Goal: Task Accomplishment & Management: Complete application form

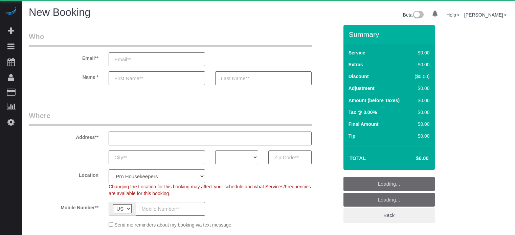
select select "number:9"
select select "object:1230"
select select "4"
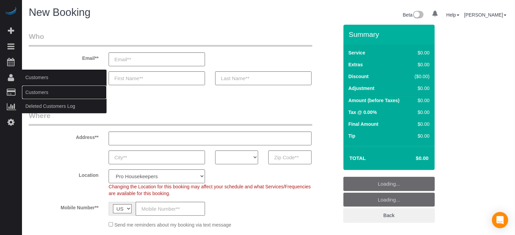
click at [42, 93] on link "Customers" at bounding box center [64, 93] width 85 height 14
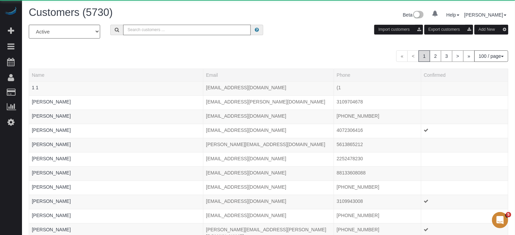
click at [167, 27] on input "text" at bounding box center [187, 30] width 128 height 10
paste input "Dorothy Mobley"
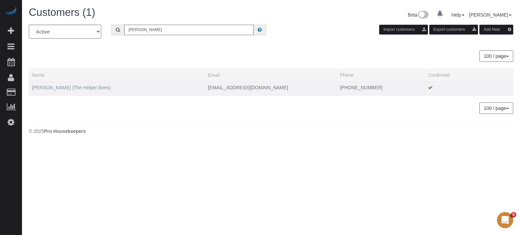
type input "Dorothy Mobley"
click at [54, 89] on link "Dorothy Mobley (The Helper Bees)" at bounding box center [71, 87] width 79 height 5
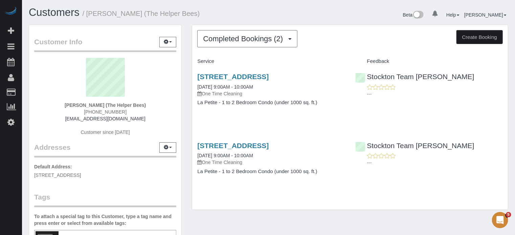
click at [187, 88] on div "Completed Bookings (2) Completed Bookings (2) Upcoming Bookings (0) Cancelled B…" at bounding box center [350, 121] width 327 height 193
click at [236, 39] on span "Completed Bookings (2)" at bounding box center [244, 39] width 83 height 8
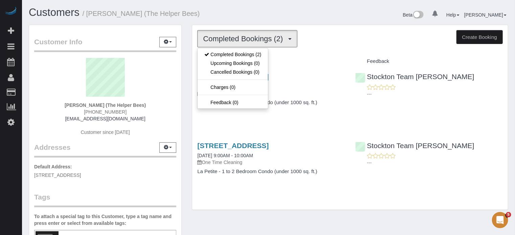
click at [231, 26] on div "Completed Bookings (2) Completed Bookings (2) Upcoming Bookings (0) Cancelled B…" at bounding box center [350, 117] width 316 height 185
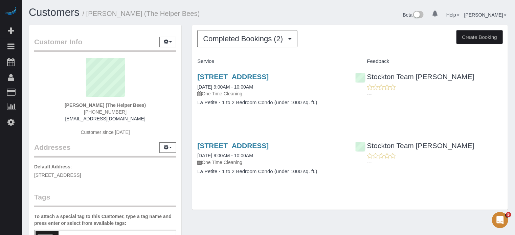
click at [57, 125] on div "Dorothy Mobley (The Helper Bees) (408) 393-6113 ladybg174@gmail.com Customer si…" at bounding box center [105, 100] width 142 height 85
drag, startPoint x: 65, startPoint y: 104, endPoint x: 133, endPoint y: 114, distance: 68.7
click at [133, 114] on div "Dorothy Mobley (The Helper Bees) (408) 393-6113 ladybg174@gmail.com Customer si…" at bounding box center [105, 100] width 142 height 85
click at [181, 87] on div "Customer Info Edit Contact Info Send Message Email Preferences Special Sales Ta…" at bounding box center [105, 184] width 152 height 318
click at [502, 151] on div "Stockton Team Maria ---" at bounding box center [429, 152] width 158 height 33
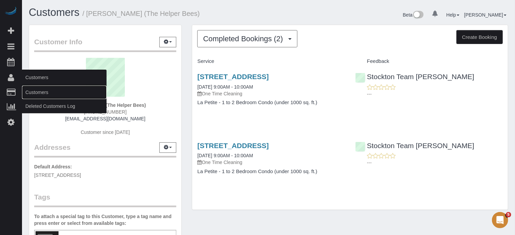
click at [38, 93] on link "Customers" at bounding box center [64, 93] width 85 height 14
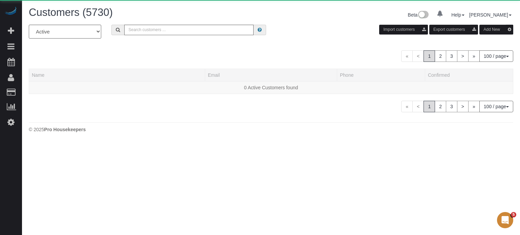
drag, startPoint x: 219, startPoint y: 22, endPoint x: 215, endPoint y: 28, distance: 7.6
click at [219, 22] on div "Customers (5730) Beta 0 Your Notifications You have 0 alerts Help Help Docs Tak…" at bounding box center [271, 16] width 494 height 18
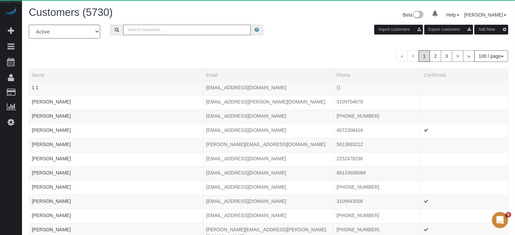
click at [211, 33] on input "text" at bounding box center [187, 30] width 128 height 10
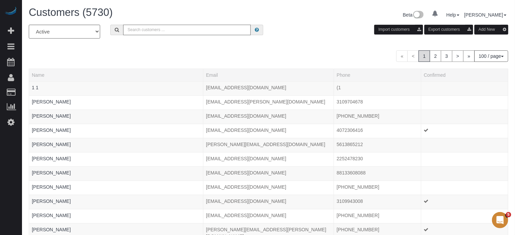
paste input "Zubeda Ali"
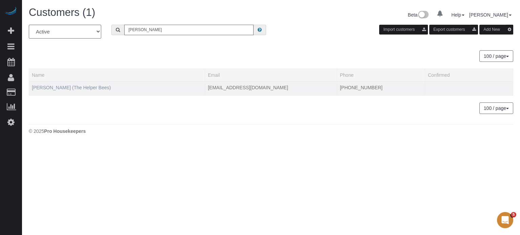
type input "Zubeda Ali"
click at [69, 88] on link "Zubeda Ali (The Helper Bees)" at bounding box center [71, 87] width 79 height 5
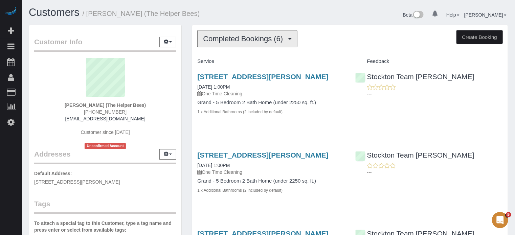
click at [244, 42] on span "Completed Bookings (6)" at bounding box center [244, 39] width 83 height 8
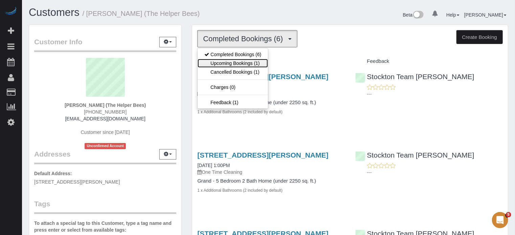
click at [244, 63] on link "Upcoming Bookings (1)" at bounding box center [233, 63] width 70 height 9
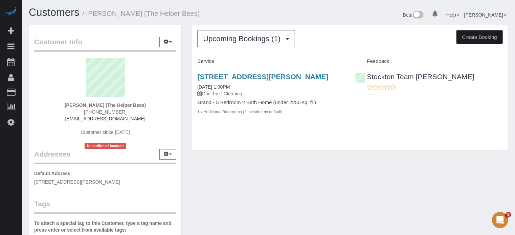
click at [321, 42] on div "Upcoming Bookings (1) Completed Bookings (6) Upcoming Bookings (1) Cancelled Bo…" at bounding box center [350, 38] width 306 height 17
click at [285, 188] on div "Customer Info Edit Contact Info Send Message Email Preferences Special Sales Ta…" at bounding box center [269, 191] width 490 height 332
click at [187, 140] on div "Upcoming Bookings (1) Completed Bookings (6) Upcoming Bookings (1) Cancelled Bo…" at bounding box center [350, 91] width 327 height 133
click at [182, 131] on div "Customer Info Edit Contact Info Send Message Email Preferences Special Sales Ta…" at bounding box center [105, 191] width 163 height 332
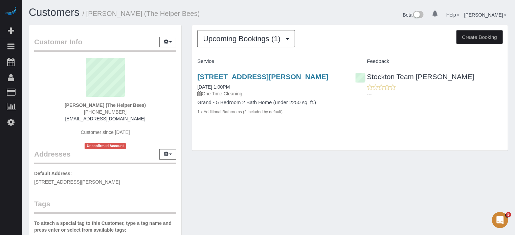
click at [185, 131] on div "Customer Info Edit Contact Info Send Message Email Preferences Special Sales Ta…" at bounding box center [105, 191] width 163 height 332
click at [280, 183] on div "Customer Info Edit Contact Info Send Message Email Preferences Special Sales Ta…" at bounding box center [269, 191] width 490 height 332
click at [189, 67] on div "Upcoming Bookings (1) Completed Bookings (6) Upcoming Bookings (1) Cancelled Bo…" at bounding box center [350, 91] width 327 height 133
click at [501, 172] on div "Customer Info Edit Contact Info Send Message Email Preferences Special Sales Ta…" at bounding box center [269, 191] width 490 height 332
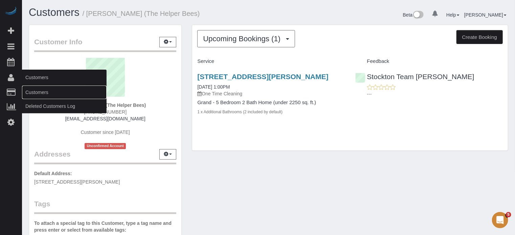
click at [55, 97] on link "Customers" at bounding box center [64, 93] width 85 height 14
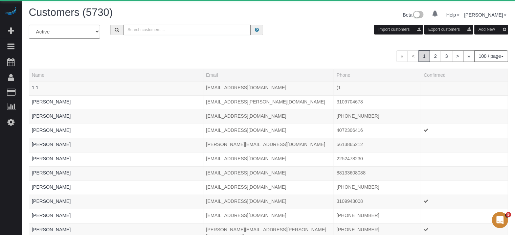
click at [179, 29] on input "text" at bounding box center [187, 30] width 128 height 10
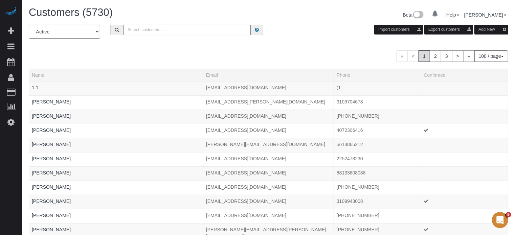
paste input "Robert Campbell"
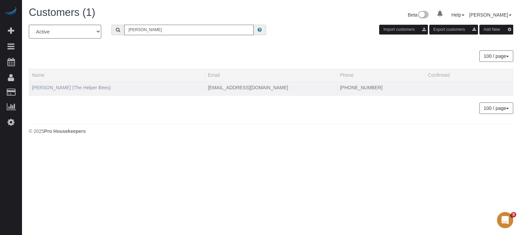
type input "Robert Campbell"
click at [84, 89] on link "Robert Campbell (The Helper Bees)" at bounding box center [71, 87] width 79 height 5
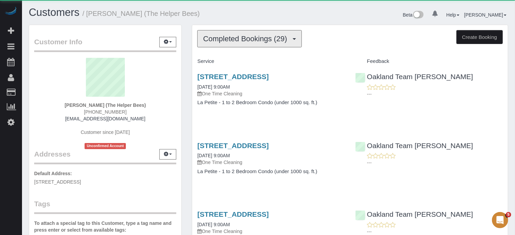
click at [221, 40] on span "Completed Bookings (29)" at bounding box center [246, 39] width 87 height 8
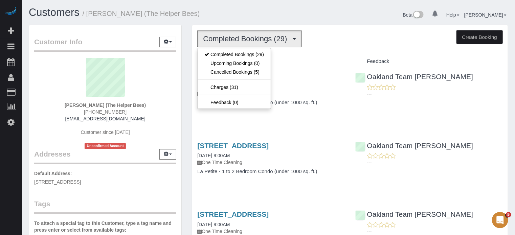
click at [240, 23] on div "Customers / Robert Campbell (The Helper Bees) Beta 0 Your Notifications You hav…" at bounding box center [269, 16] width 490 height 18
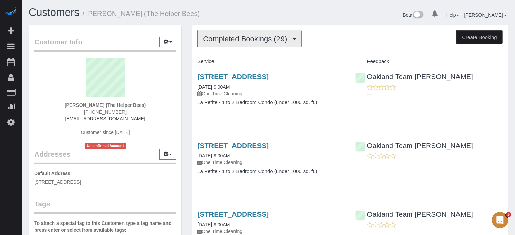
click at [216, 44] on button "Completed Bookings (29)" at bounding box center [249, 38] width 104 height 17
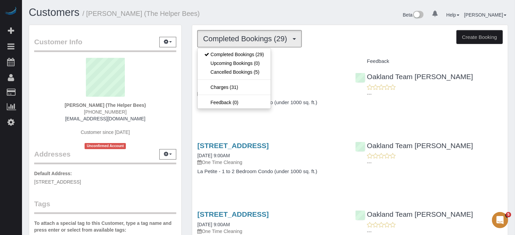
click at [237, 23] on div "Customers / Robert Campbell (The Helper Bees) Beta 0 Your Notifications You hav…" at bounding box center [269, 16] width 490 height 18
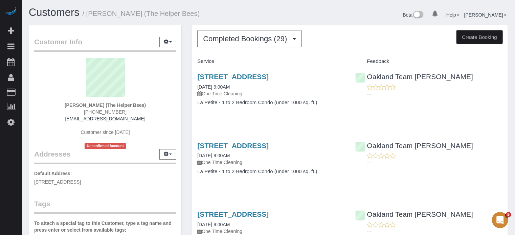
click at [225, 35] on span "Completed Bookings (29)" at bounding box center [246, 39] width 87 height 8
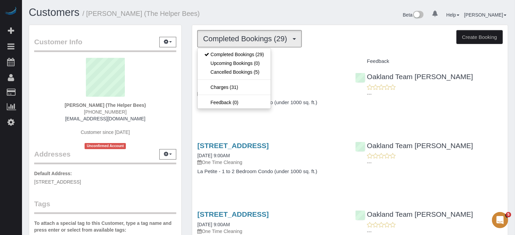
click at [226, 20] on div "Customers / Robert Campbell (The Helper Bees)" at bounding box center [146, 14] width 245 height 15
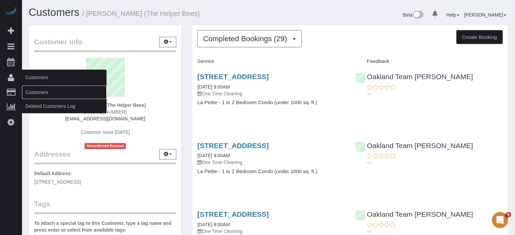
click at [52, 90] on link "Customers" at bounding box center [64, 93] width 85 height 14
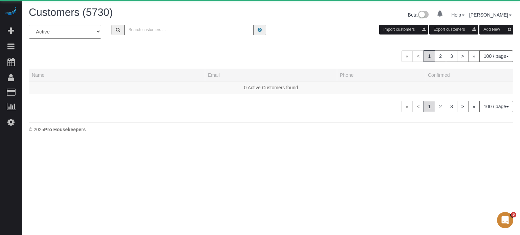
click at [192, 29] on input "text" at bounding box center [188, 30] width 129 height 10
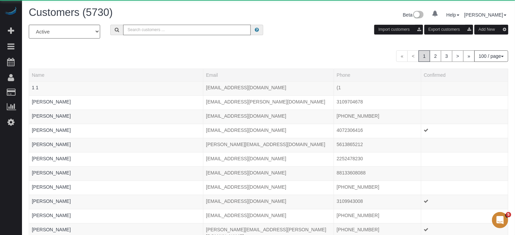
paste input "Suheila Masudi"
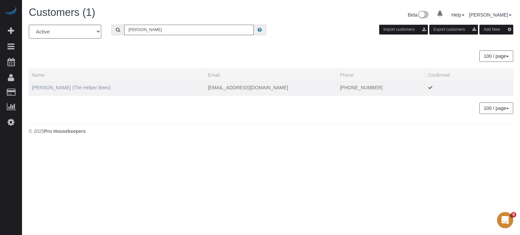
type input "Suheila Masudi"
click at [46, 89] on link "Suheila Masudi (The Helper Bees)" at bounding box center [71, 87] width 79 height 5
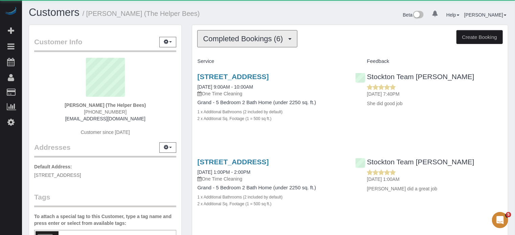
click at [236, 42] on button "Completed Bookings (6)" at bounding box center [247, 38] width 100 height 17
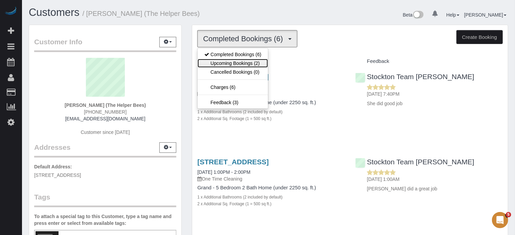
click at [248, 61] on link "Upcoming Bookings (2)" at bounding box center [233, 63] width 70 height 9
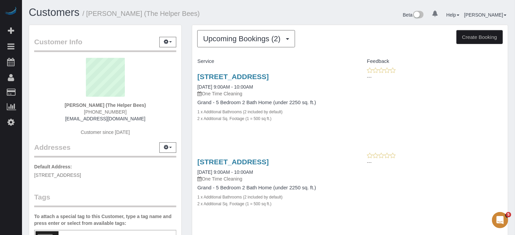
click at [190, 126] on div "Upcoming Bookings (2) Completed Bookings (6) Upcoming Bookings (2) Cancelled Bo…" at bounding box center [350, 137] width 327 height 225
click at [219, 49] on div "Upcoming Bookings (2) Completed Bookings (6) Upcoming Bookings (2) Cancelled Bo…" at bounding box center [350, 134] width 316 height 218
click at [222, 42] on span "Upcoming Bookings (2)" at bounding box center [243, 39] width 81 height 8
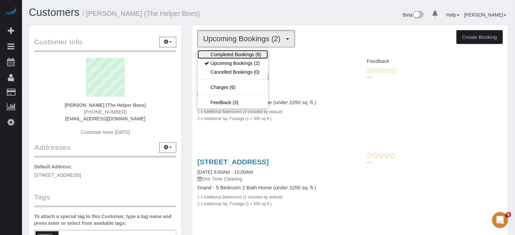
click at [226, 54] on link "Completed Bookings (6)" at bounding box center [233, 54] width 70 height 9
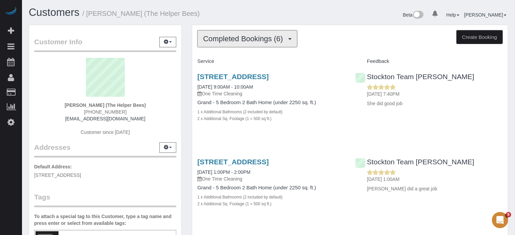
click at [258, 38] on span "Completed Bookings (6)" at bounding box center [244, 39] width 83 height 8
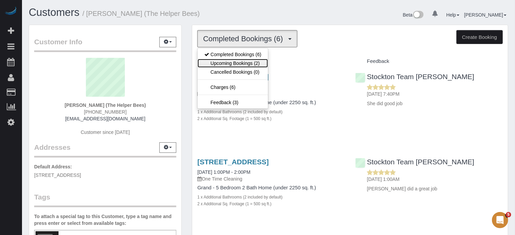
click at [247, 62] on link "Upcoming Bookings (2)" at bounding box center [233, 63] width 70 height 9
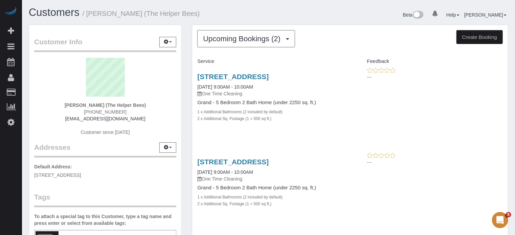
click at [221, 18] on div "Customers / Suheila Masudi (The Helper Bees)" at bounding box center [146, 14] width 245 height 15
click at [189, 40] on div "Upcoming Bookings (2) Completed Bookings (6) Upcoming Bookings (2) Cancelled Bo…" at bounding box center [350, 137] width 327 height 225
click at [185, 37] on div "Customer Info Edit Contact Info Send Message Email Preferences Special Sales Ta…" at bounding box center [105, 188] width 163 height 327
click at [265, 42] on span "Upcoming Bookings (2)" at bounding box center [243, 39] width 81 height 8
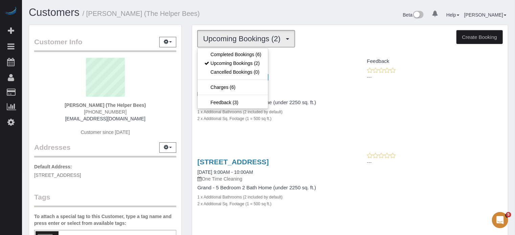
click at [278, 27] on div "Upcoming Bookings (2) Completed Bookings (6) Upcoming Bookings (2) Cancelled Bo…" at bounding box center [350, 134] width 316 height 218
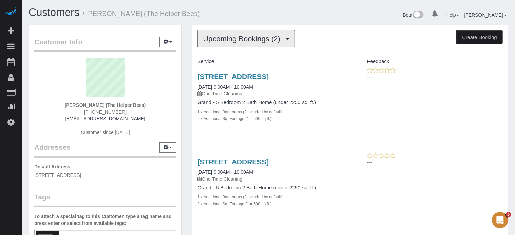
click at [264, 36] on span "Upcoming Bookings (2)" at bounding box center [243, 39] width 81 height 8
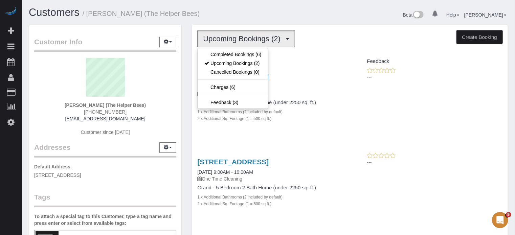
click at [262, 17] on h1 "Customers / Suheila Masudi (The Helper Bees)" at bounding box center [146, 13] width 235 height 12
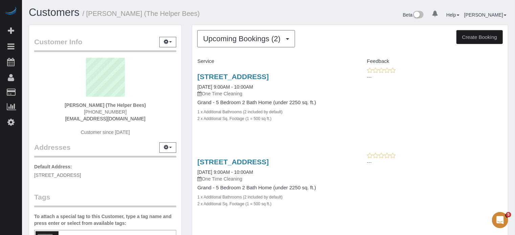
click at [185, 85] on div "Customer Info Edit Contact Info Send Message Email Preferences Special Sales Ta…" at bounding box center [105, 188] width 163 height 327
click at [49, 113] on div "Suheila Masudi (The Helper Bees) (209) 275-4218 masudi007@comcast.net Customer …" at bounding box center [105, 100] width 142 height 85
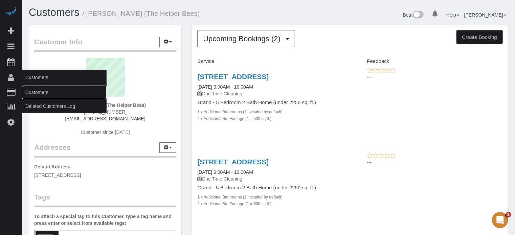
click at [38, 91] on link "Customers" at bounding box center [64, 93] width 85 height 14
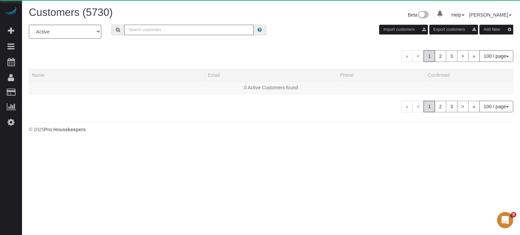
click at [211, 30] on input "text" at bounding box center [188, 30] width 129 height 10
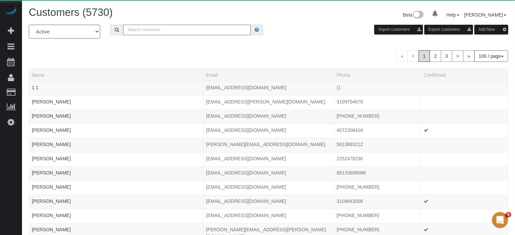
paste input "Catalina Munoz"
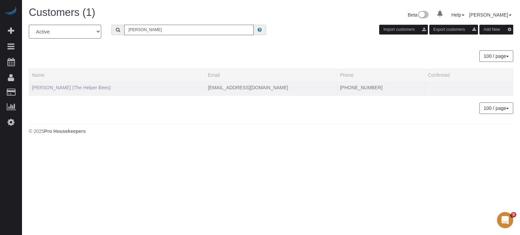
type input "Catalina Munoz"
click at [46, 90] on link "Catalina Munoz (The Helper Bees)" at bounding box center [71, 87] width 79 height 5
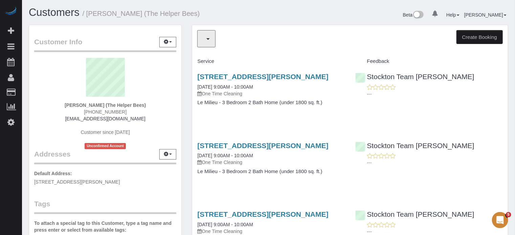
click at [209, 42] on button "button" at bounding box center [206, 38] width 18 height 17
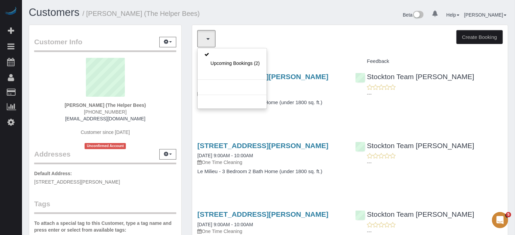
click at [241, 17] on h1 "Customers / Catalina Munoz (The Helper Bees)" at bounding box center [146, 13] width 235 height 12
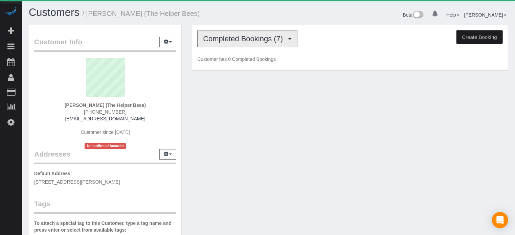
click at [224, 42] on span "Completed Bookings (7)" at bounding box center [244, 39] width 83 height 8
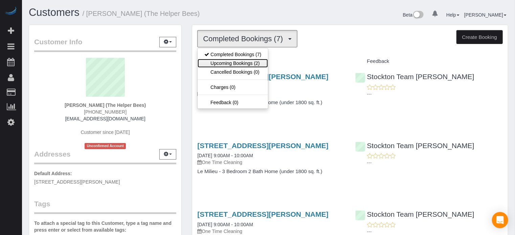
click at [226, 62] on link "Upcoming Bookings (2)" at bounding box center [233, 63] width 70 height 9
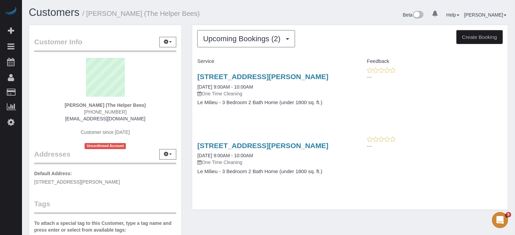
click at [184, 76] on div "Customer Info Edit Contact Info Send Message Email Preferences Special Sales Ta…" at bounding box center [105, 191] width 163 height 332
click at [190, 114] on div "Upcoming Bookings (2) Completed Bookings (7) Upcoming Bookings (2) Cancelled Bo…" at bounding box center [350, 121] width 327 height 193
click at [226, 41] on span "Upcoming Bookings (2)" at bounding box center [243, 39] width 81 height 8
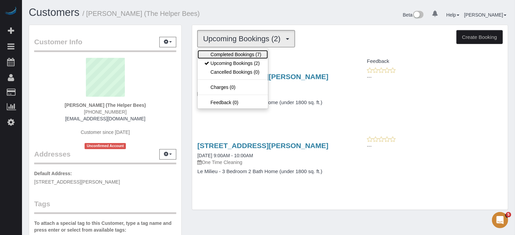
click at [230, 56] on link "Completed Bookings (7)" at bounding box center [233, 54] width 70 height 9
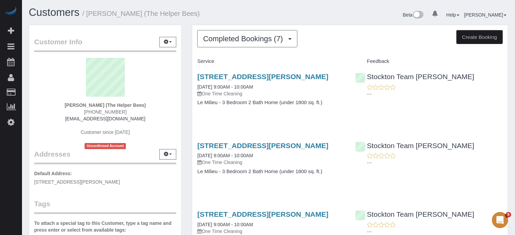
click at [186, 58] on div "Customer Info Edit Contact Info Send Message Email Preferences Special Sales Ta…" at bounding box center [105, 191] width 163 height 332
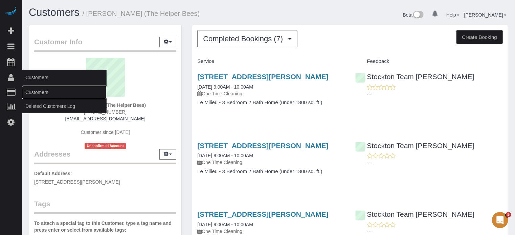
click at [40, 90] on link "Customers" at bounding box center [64, 93] width 85 height 14
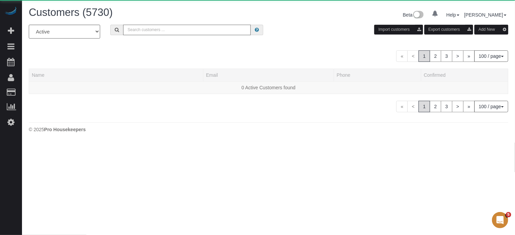
click at [136, 31] on input "text" at bounding box center [187, 30] width 128 height 10
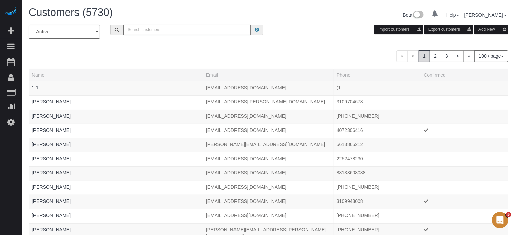
paste input "[PERSON_NAME]"
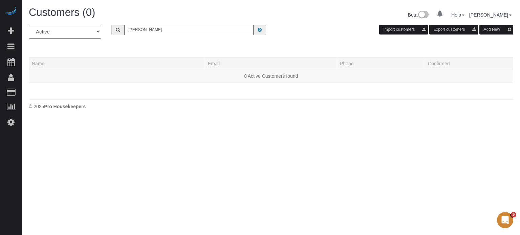
type input "[PERSON_NAME]"
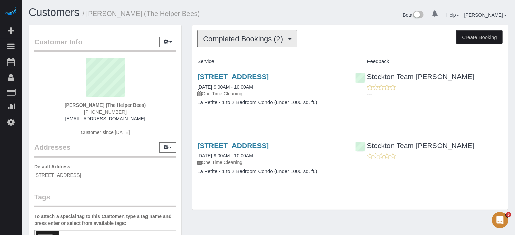
click at [243, 38] on span "Completed Bookings (2)" at bounding box center [244, 39] width 83 height 8
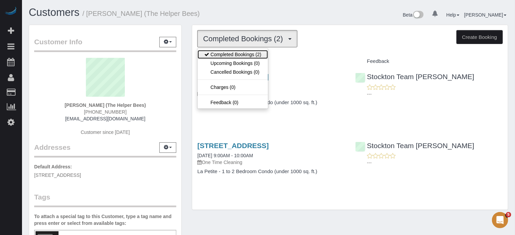
click at [233, 51] on link "Completed Bookings (2)" at bounding box center [233, 54] width 70 height 9
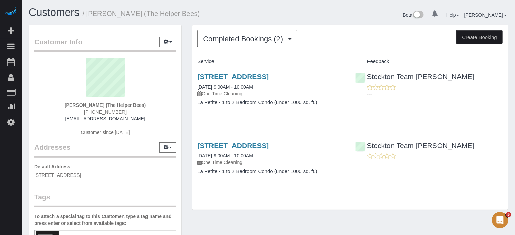
click at [271, 18] on div "Beta 0 Your Notifications You have 0 alerts Help Help Docs Take a Tour Contact …" at bounding box center [391, 16] width 245 height 18
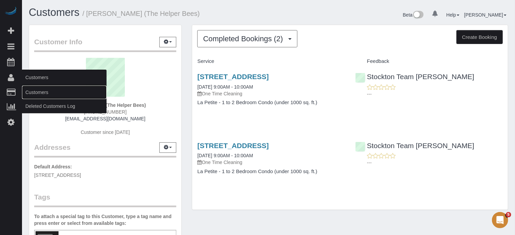
drag, startPoint x: 34, startPoint y: 89, endPoint x: 70, endPoint y: 70, distance: 41.3
click at [34, 89] on link "Customers" at bounding box center [64, 93] width 85 height 14
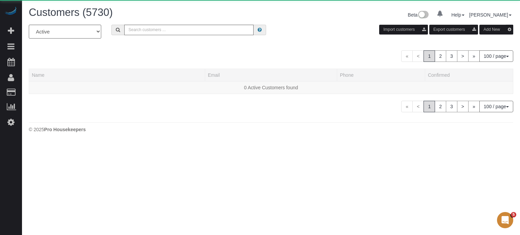
click at [143, 36] on div "All Active Archived Import customers Export customers Add New" at bounding box center [271, 34] width 494 height 19
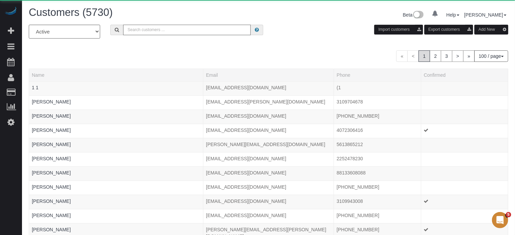
click at [146, 30] on input "text" at bounding box center [187, 30] width 128 height 10
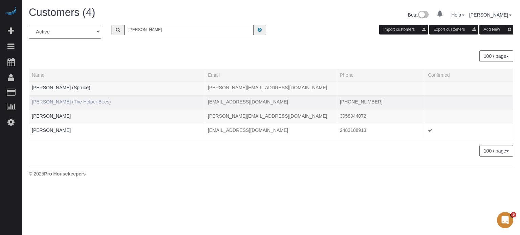
type input "robert c"
click at [77, 100] on link "Robert Campbell (The Helper Bees)" at bounding box center [71, 101] width 79 height 5
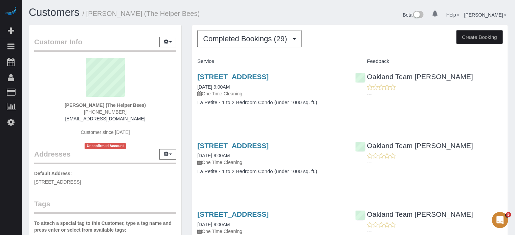
drag, startPoint x: 55, startPoint y: 140, endPoint x: 67, endPoint y: 134, distance: 13.6
click at [55, 140] on div "Robert Campbell (The Helper Bees) (408) 807-8546 r.campbell37.rc@gmail.com Cust…" at bounding box center [105, 103] width 142 height 91
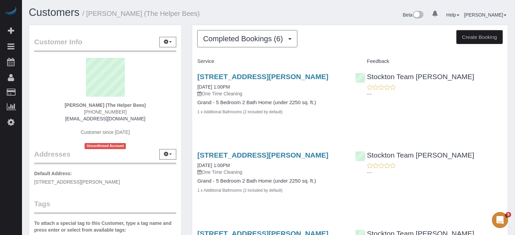
click at [228, 43] on button "Completed Bookings (6)" at bounding box center [247, 38] width 100 height 17
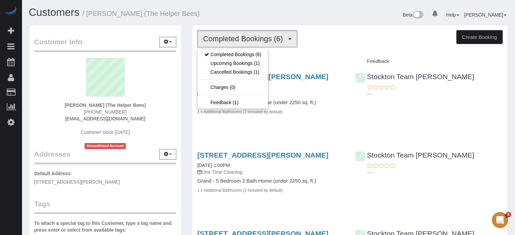
click at [237, 11] on h1 "Customers / Zubeda Ali (The Helper Bees)" at bounding box center [146, 13] width 235 height 12
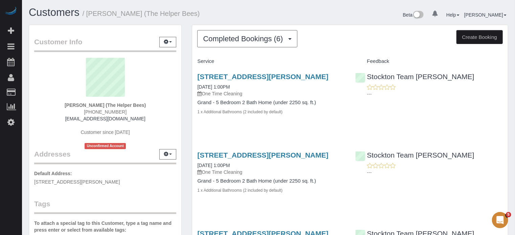
drag, startPoint x: 497, startPoint y: 128, endPoint x: 299, endPoint y: 45, distance: 215.1
click at [497, 128] on div "2464 Donatello St, Manteca, CA 95337 08/20/2025 1:00PM One Time Cleaning Grand …" at bounding box center [350, 98] width 316 height 62
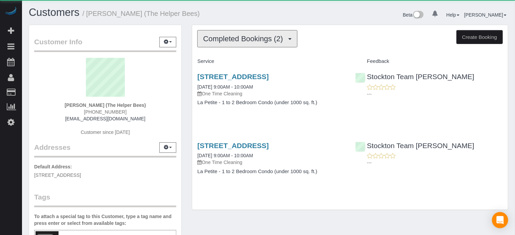
click at [234, 39] on span "Completed Bookings (2)" at bounding box center [244, 39] width 83 height 8
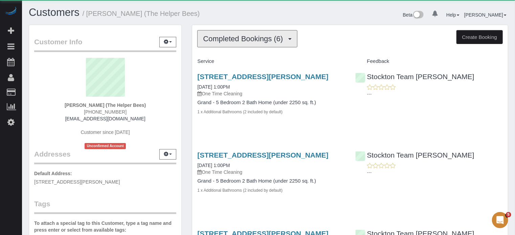
click at [223, 40] on span "Completed Bookings (6)" at bounding box center [244, 39] width 83 height 8
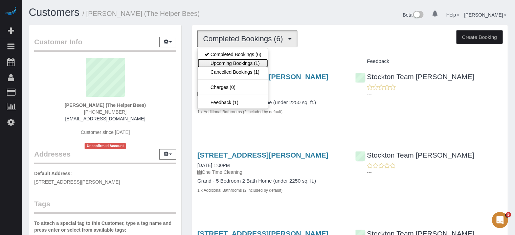
click at [234, 61] on link "Upcoming Bookings (1)" at bounding box center [233, 63] width 70 height 9
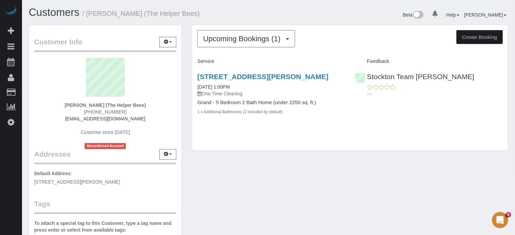
click at [106, 112] on span "[PHONE_NUMBER]" at bounding box center [105, 111] width 43 height 5
click at [212, 38] on span "Upcoming Bookings (1)" at bounding box center [243, 39] width 81 height 8
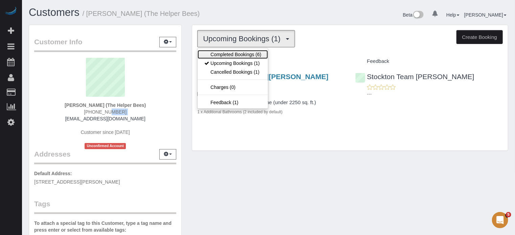
click at [222, 52] on link "Completed Bookings (6)" at bounding box center [233, 54] width 70 height 9
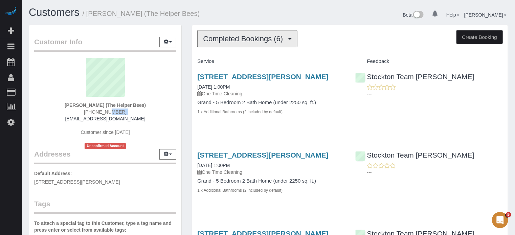
click at [218, 40] on span "Completed Bookings (6)" at bounding box center [244, 39] width 83 height 8
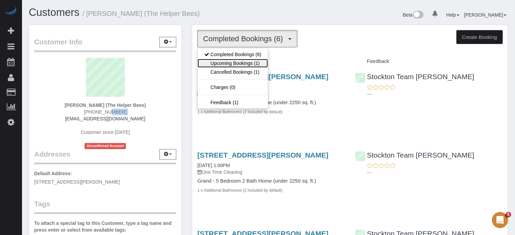
click at [221, 60] on link "Upcoming Bookings (1)" at bounding box center [233, 63] width 70 height 9
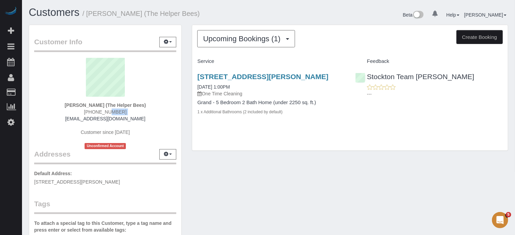
click at [112, 109] on span "(209) 607-3067" at bounding box center [105, 111] width 43 height 5
drag, startPoint x: 41, startPoint y: 89, endPoint x: 52, endPoint y: 89, distance: 11.8
click at [39, 90] on sui-profile-pic at bounding box center [105, 80] width 132 height 44
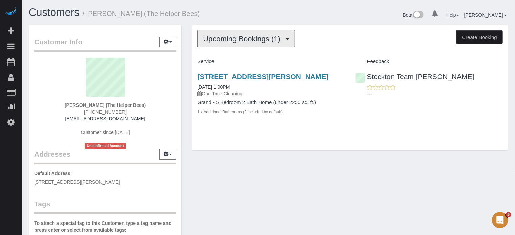
click at [244, 35] on span "Upcoming Bookings (1)" at bounding box center [243, 39] width 81 height 8
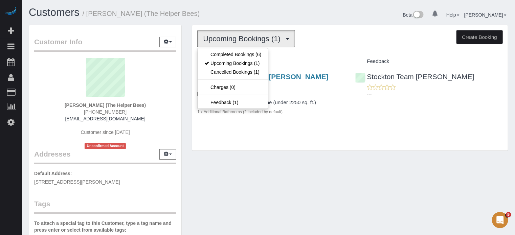
click at [248, 38] on span "Upcoming Bookings (1)" at bounding box center [243, 39] width 81 height 8
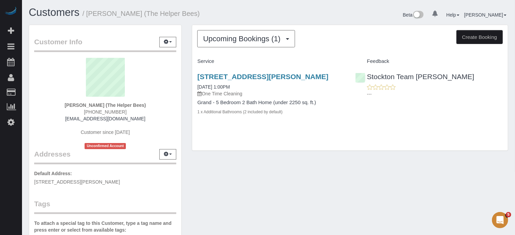
drag, startPoint x: 504, startPoint y: 190, endPoint x: 398, endPoint y: 210, distance: 107.4
click at [504, 190] on div "Customer Info Edit Contact Info Send Message Email Preferences Special Sales Ta…" at bounding box center [269, 191] width 490 height 332
drag, startPoint x: 506, startPoint y: 156, endPoint x: 387, endPoint y: 149, distance: 119.0
click at [506, 156] on div "Upcoming Bookings (1) Completed Bookings (6) Upcoming Bookings (1) Cancelled Bo…" at bounding box center [350, 91] width 327 height 133
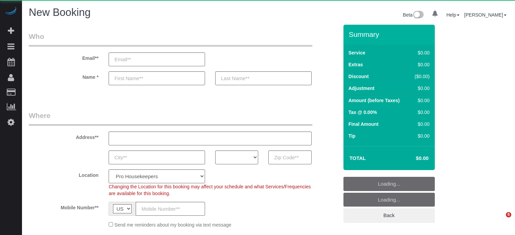
select select "number:9"
select select "object:1230"
select select "4"
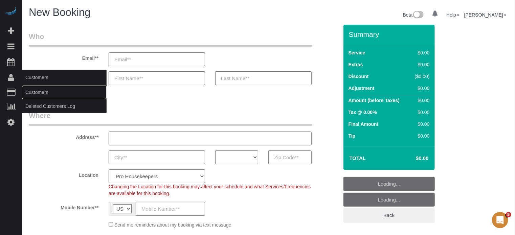
click at [39, 94] on link "Customers" at bounding box center [64, 93] width 85 height 14
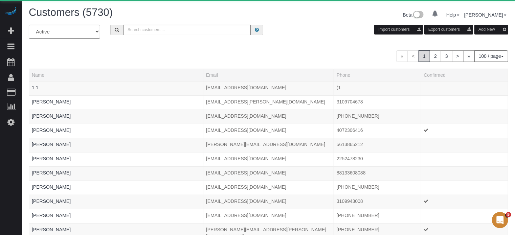
click at [488, 28] on button "Add New" at bounding box center [491, 30] width 34 height 10
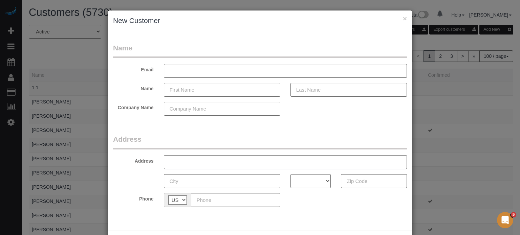
click at [197, 160] on input "text" at bounding box center [285, 162] width 243 height 14
paste input "4988 JEFFREYS ST"
type input "[STREET_ADDRESS][PERSON_NAME]"
click at [218, 205] on input "text" at bounding box center [235, 200] width 89 height 14
paste input "[PHONE_NUMBER]"
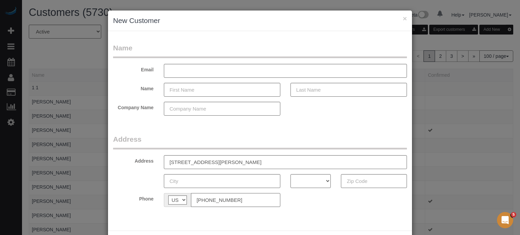
type input "[PHONE_NUMBER]"
click at [360, 181] on input "text" at bounding box center [374, 181] width 66 height 14
paste input "89119"
type input "89119"
click at [301, 182] on select "AK AL AR AZ CA CO CT DC DE FL GA HI IA ID IL IN KS KY LA MA MD ME MI MN MO MS M…" at bounding box center [310, 181] width 41 height 14
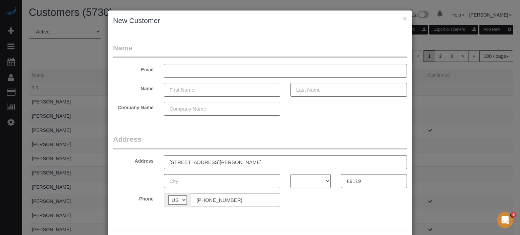
select select "NV"
click at [290, 174] on select "AK AL AR AZ CA CO CT DC DE FL GA HI IA ID IL IN KS KY LA MA MD ME MI MN MO MS M…" at bounding box center [310, 181] width 41 height 14
click at [244, 186] on input "text" at bounding box center [222, 181] width 116 height 14
type input "[GEOGRAPHIC_DATA]"
click at [186, 70] on input "text" at bounding box center [285, 71] width 243 height 14
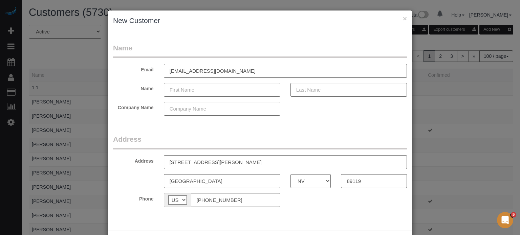
type input "msbina421@gmail.com"
click at [191, 94] on input "text" at bounding box center [222, 90] width 116 height 14
paste input "[PERSON_NAME]"
type input "[PERSON_NAME]"
click at [202, 107] on input "text" at bounding box center [222, 109] width 116 height 14
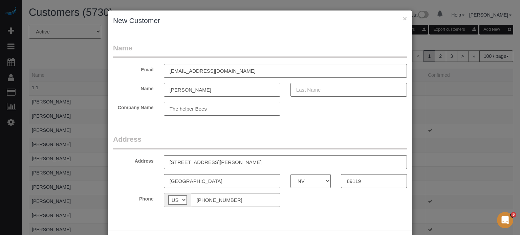
click at [178, 109] on input "The helper Bees" at bounding box center [222, 109] width 116 height 14
type input "The Helper Bees"
click at [214, 88] on input "[PERSON_NAME]" at bounding box center [222, 90] width 116 height 14
drag, startPoint x: 215, startPoint y: 88, endPoint x: 180, endPoint y: 90, distance: 35.2
click at [180, 90] on input "[PERSON_NAME]" at bounding box center [222, 90] width 116 height 14
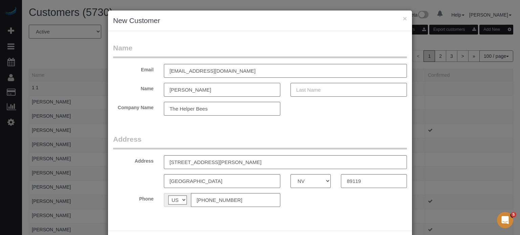
type input "[PERSON_NAME]"
click at [315, 89] on input "text" at bounding box center [348, 90] width 116 height 14
paste input "MARCAZZOLO"
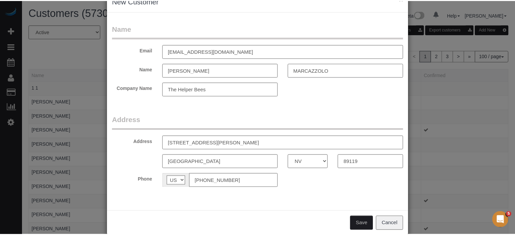
scroll to position [30, 0]
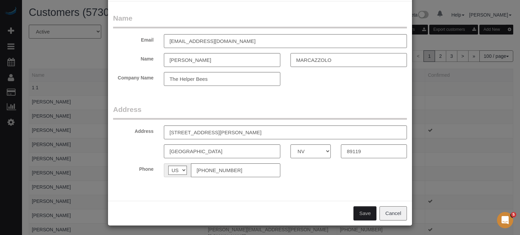
type input "MARCAZZOLO"
click at [359, 210] on button "Save" at bounding box center [364, 213] width 23 height 14
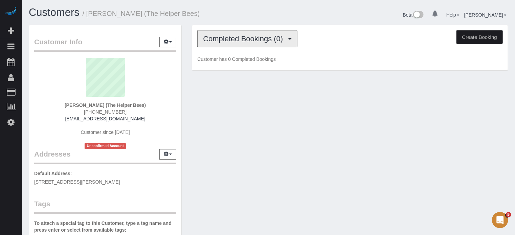
click at [255, 35] on span "Completed Bookings (0)" at bounding box center [244, 39] width 83 height 8
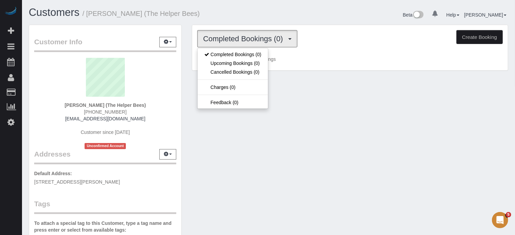
drag, startPoint x: 230, startPoint y: 25, endPoint x: 223, endPoint y: 27, distance: 7.3
click at [230, 25] on div "Completed Bookings (0) Completed Bookings (0) Upcoming Bookings (0) Cancelled B…" at bounding box center [350, 48] width 316 height 46
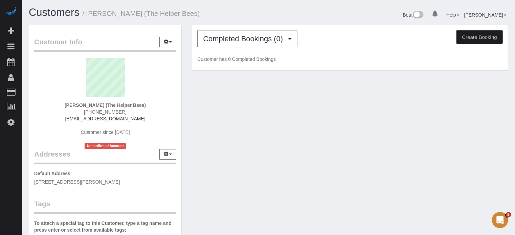
click at [483, 37] on button "Create Booking" at bounding box center [479, 37] width 46 height 14
select select "NV"
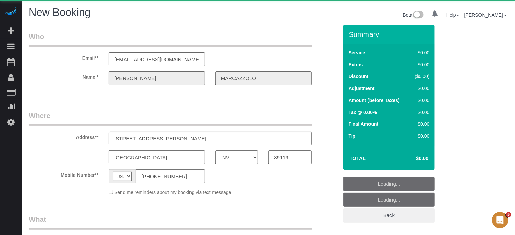
select select "object:2260"
select select "number:9"
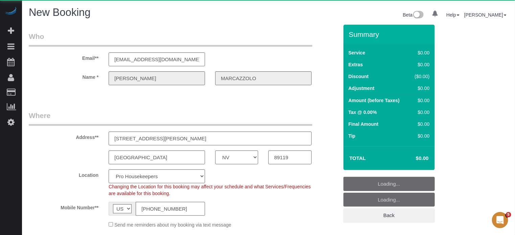
select select "object:2857"
select select "4"
select select "18"
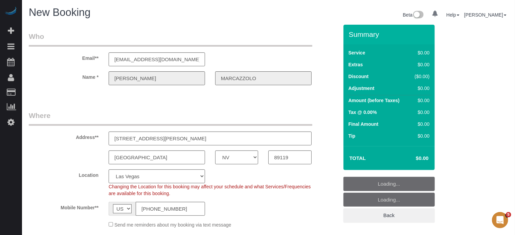
select select "object:2864"
click at [323, 96] on fieldset "Who Email** msbina421@gmail.com Name * DINA MARCAZZOLO" at bounding box center [184, 64] width 310 height 66
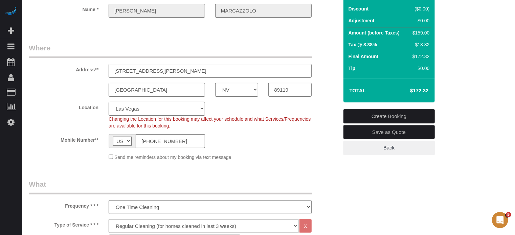
scroll to position [169, 0]
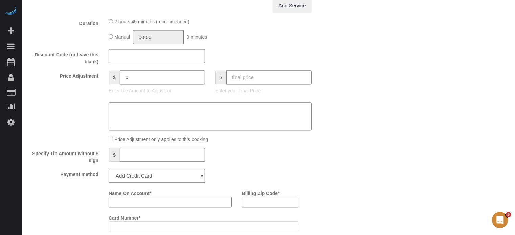
scroll to position [677, 0]
click at [259, 81] on input "text" at bounding box center [268, 76] width 85 height 14
type input "50"
click at [375, 95] on div "Who Email** msbina421@gmail.com Name * DINA MARCAZZOLO Where Address** 4988 JEF…" at bounding box center [268, 56] width 479 height 1416
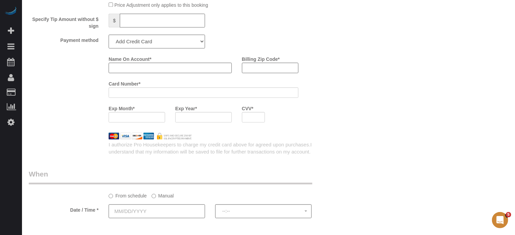
type input "-112.87"
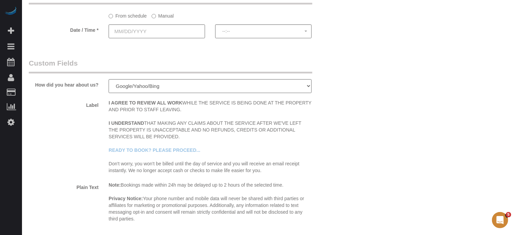
scroll to position [914, 0]
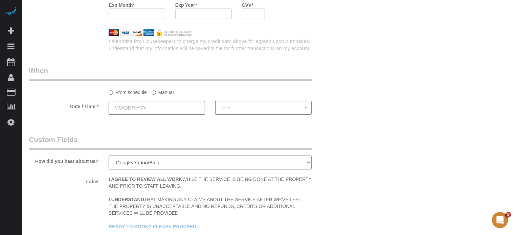
click at [131, 109] on input "text" at bounding box center [157, 108] width 96 height 14
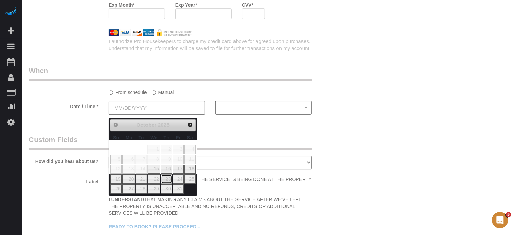
click at [169, 181] on link "23" at bounding box center [166, 179] width 11 height 9
type input "10/23/2025"
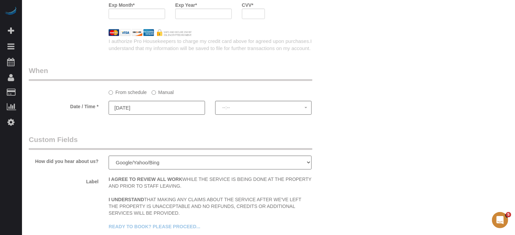
select select "spot1"
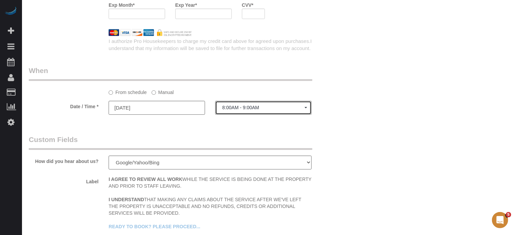
click at [267, 110] on span "8:00AM - 9:00AM" at bounding box center [263, 107] width 82 height 5
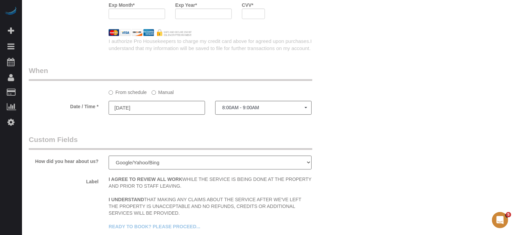
click at [164, 93] on label "Manual" at bounding box center [163, 91] width 22 height 9
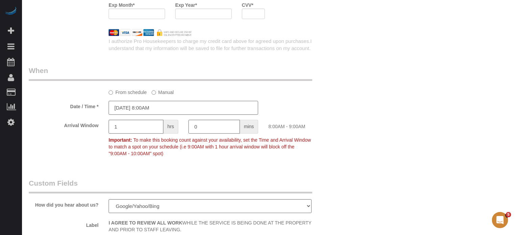
click at [164, 113] on input "10/23/2025 8:00AM" at bounding box center [184, 108] width 150 height 14
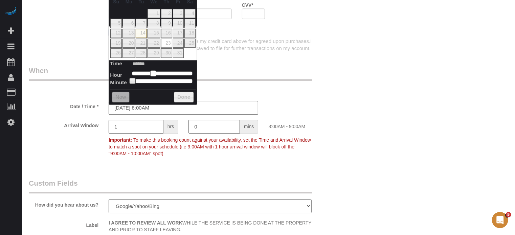
type input "10/23/2025 9:00AM"
type input "******"
click at [155, 72] on span at bounding box center [156, 73] width 6 height 6
click at [144, 129] on input "1" at bounding box center [136, 127] width 55 height 14
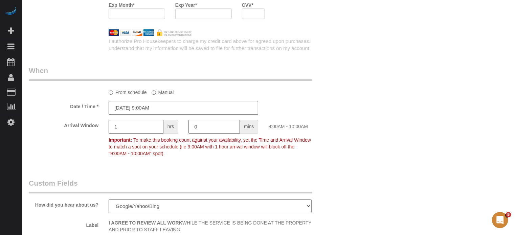
click at [286, 103] on sui-booking-spot "From schedule Manual Date / Time * 10/23/2025 9:00AM Arrival Window 1 hrs 0 min…" at bounding box center [184, 113] width 310 height 94
click at [343, 115] on div "Date / Time * 10/23/2025 9:00AM" at bounding box center [184, 108] width 320 height 14
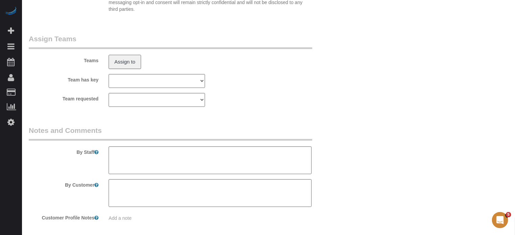
scroll to position [1275, 0]
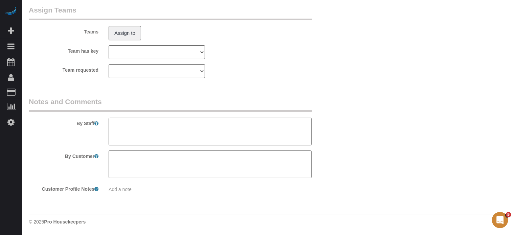
click at [127, 135] on textarea at bounding box center [210, 132] width 203 height 28
type textarea "Priorities: Bathtub Mop the floors"
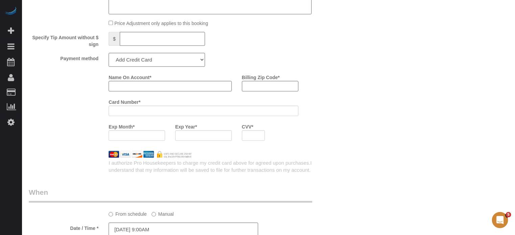
scroll to position [767, 0]
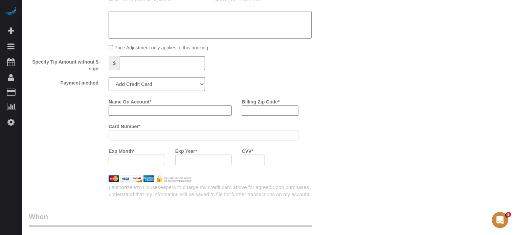
click at [329, 59] on div "Specify Tip Amount without $ sign $" at bounding box center [184, 64] width 320 height 16
click at [335, 109] on div "Name On Account * Billing Zip Code * Card Number * Exp Month * Exp Year * CVV *" at bounding box center [224, 133] width 240 height 74
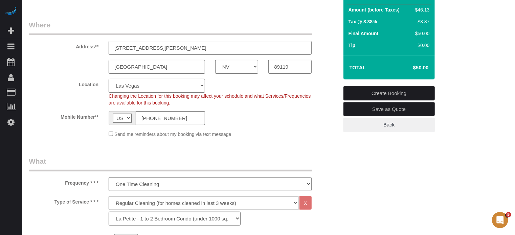
scroll to position [0, 0]
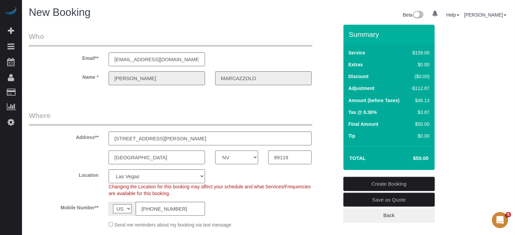
click at [91, 80] on div "Name * DINA MARCAZZOLO" at bounding box center [184, 78] width 320 height 14
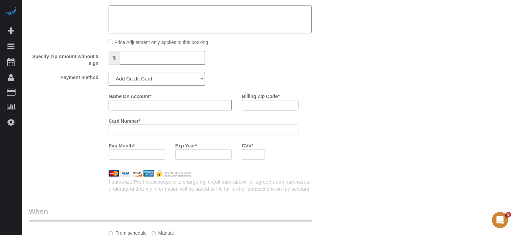
scroll to position [812, 0]
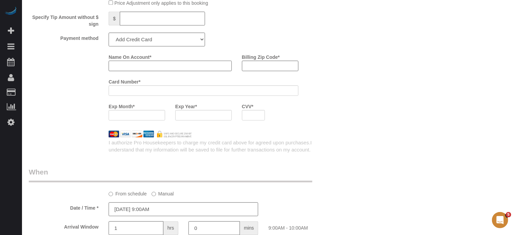
click at [146, 71] on input "Name On Account *" at bounding box center [170, 66] width 123 height 10
paste input "DINA"
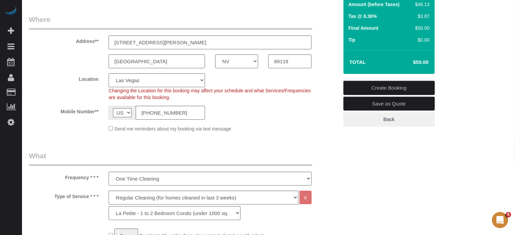
scroll to position [68, 0]
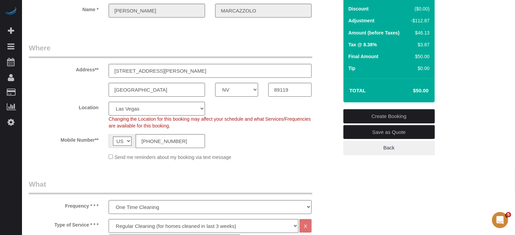
click at [203, 8] on div "Name * DINA MARCAZZOLO" at bounding box center [184, 11] width 320 height 14
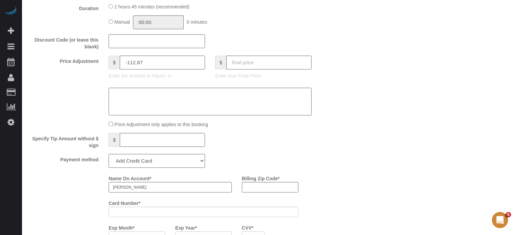
scroll to position [711, 0]
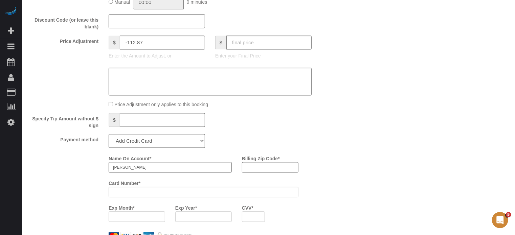
click at [153, 172] on input "DINA" at bounding box center [170, 167] width 123 height 10
paste input "MARCAZZOLO"
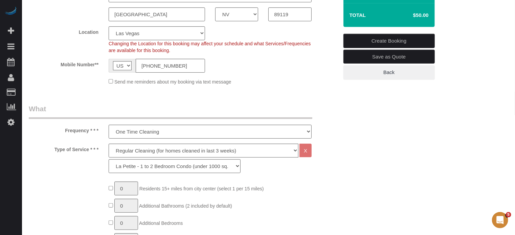
scroll to position [34, 0]
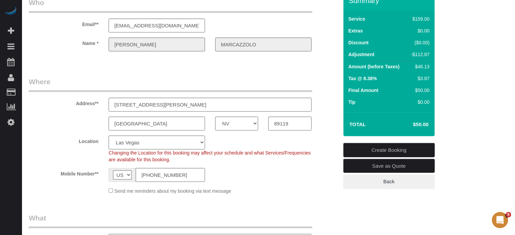
type input "DINA MARCAZZOLO"
click at [288, 127] on input "89119" at bounding box center [289, 124] width 43 height 14
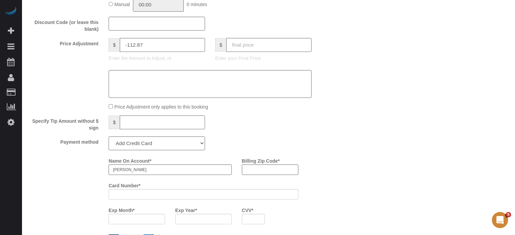
scroll to position [744, 0]
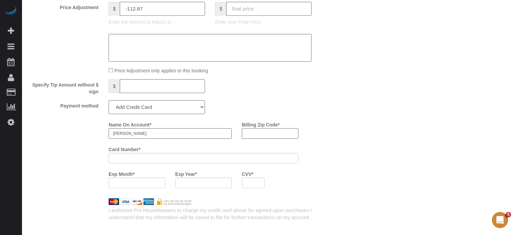
click at [277, 138] on input "Billing Zip Code *" at bounding box center [270, 133] width 57 height 10
paste input "89119"
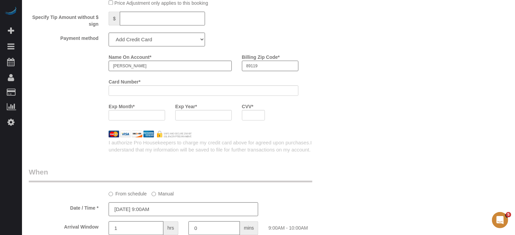
type input "89119"
click at [64, 107] on div "Name On Account * DINA MARCAZZOLO Billing Zip Code * 89119 Card Number * Exp Mo…" at bounding box center [184, 88] width 320 height 74
click at [86, 103] on div "Name On Account * DINA MARCAZZOLO Billing Zip Code * 89119 Card Number * Exp Mo…" at bounding box center [184, 88] width 320 height 74
click at [182, 120] on div at bounding box center [203, 115] width 57 height 10
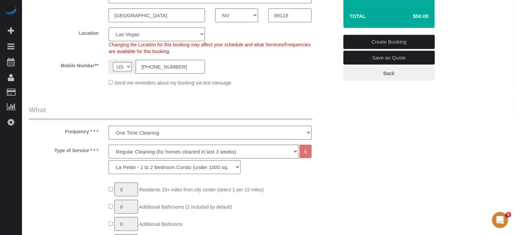
scroll to position [102, 0]
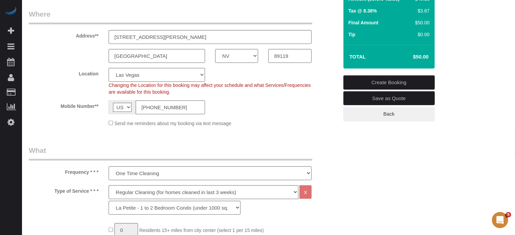
click at [389, 83] on link "Create Booking" at bounding box center [388, 82] width 91 height 14
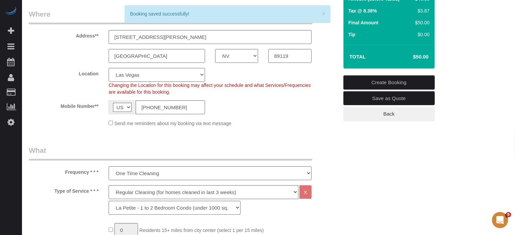
select select "*********"
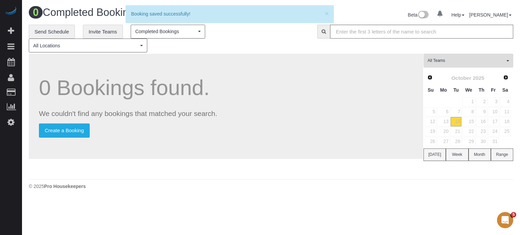
click at [325, 46] on div "**********" at bounding box center [271, 39] width 494 height 28
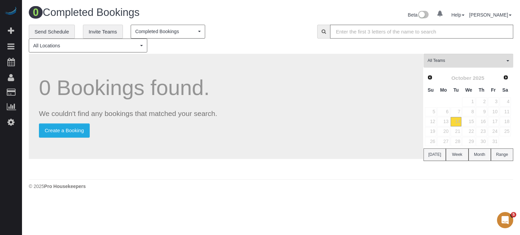
click at [244, 174] on div "0 Bookings found. We couldn't find any bookings that matched your search. Creat…" at bounding box center [226, 115] width 395 height 122
click at [239, 165] on div "0 Bookings found. We couldn't find any bookings that matched your search. Creat…" at bounding box center [226, 115] width 395 height 122
click at [240, 164] on div "0 Bookings found. We couldn't find any bookings that matched your search. Creat…" at bounding box center [226, 115] width 395 height 122
click at [265, 47] on div "**********" at bounding box center [168, 39] width 278 height 28
click at [481, 131] on link "23" at bounding box center [481, 131] width 11 height 9
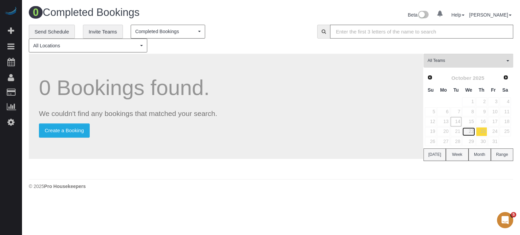
click at [467, 131] on link "22" at bounding box center [468, 131] width 13 height 9
click at [482, 130] on link "23" at bounding box center [481, 131] width 11 height 9
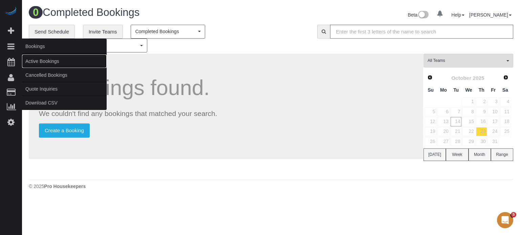
click at [37, 62] on link "Active Bookings" at bounding box center [64, 61] width 85 height 14
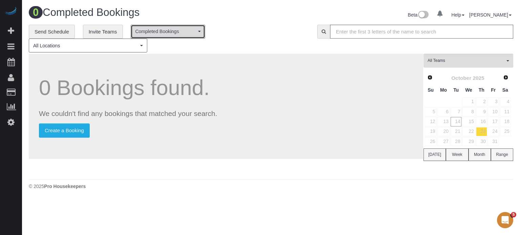
click at [174, 33] on span "Completed Bookings" at bounding box center [165, 31] width 61 height 7
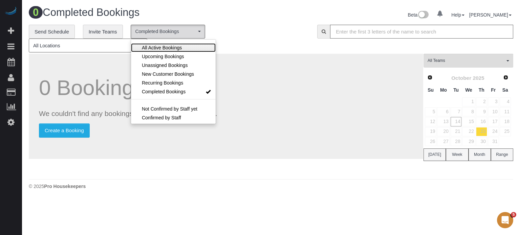
click at [152, 46] on span "All Active Bookings" at bounding box center [162, 47] width 40 height 7
select select "***"
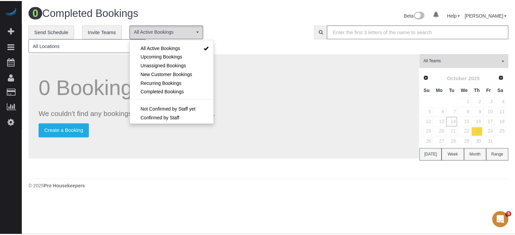
scroll to position [28, 0]
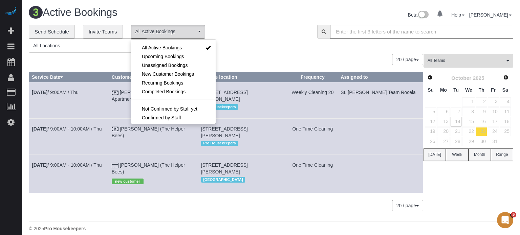
click at [268, 48] on div "**********" at bounding box center [168, 39] width 278 height 28
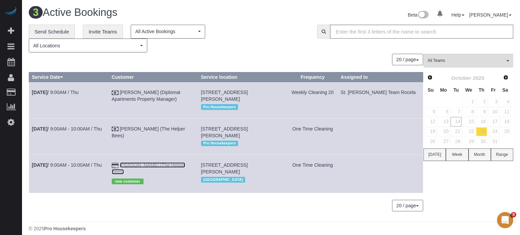
click at [155, 162] on link "DINA MARCAZZOLO (The Helper Bees)" at bounding box center [148, 168] width 73 height 12
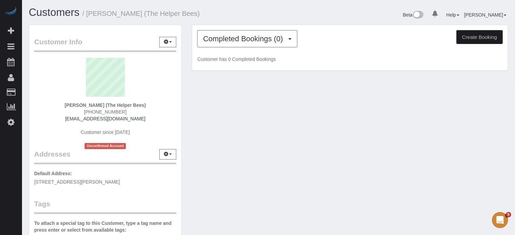
drag, startPoint x: 153, startPoint y: 104, endPoint x: 60, endPoint y: 105, distance: 92.4
click at [60, 105] on div "DINA MARCAZZOLO (The Helper Bees) (702) 575-2271 msdina421@gmail.com Customer s…" at bounding box center [105, 103] width 142 height 91
click at [109, 111] on span "(702) 575-2271" at bounding box center [105, 111] width 43 height 5
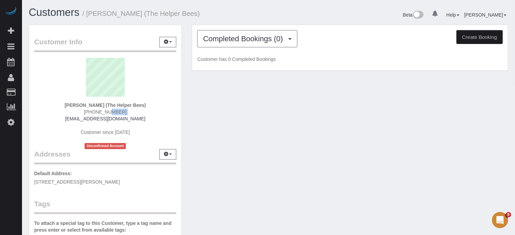
copy div "(702) 575-2271"
click at [510, 103] on div "Customer Info Edit Contact Info Send Message Email Preferences Special Sales Ta…" at bounding box center [269, 192] width 490 height 334
click at [120, 104] on strong "DINA MARCAZZOLO (The Helper Bees)" at bounding box center [105, 105] width 81 height 5
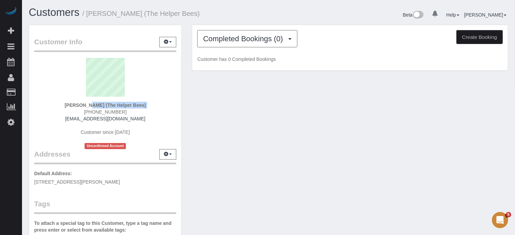
copy div "DINA MARCAZZOLO (The Helper Bees)"
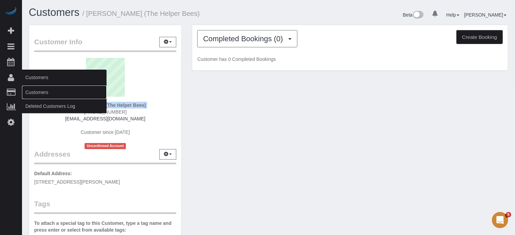
click at [46, 90] on link "Customers" at bounding box center [64, 93] width 85 height 14
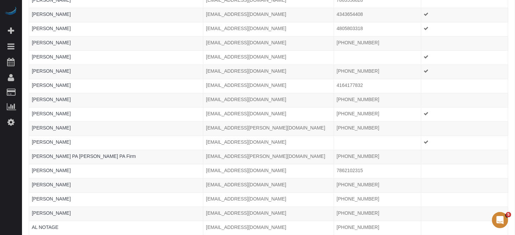
scroll to position [1309, 0]
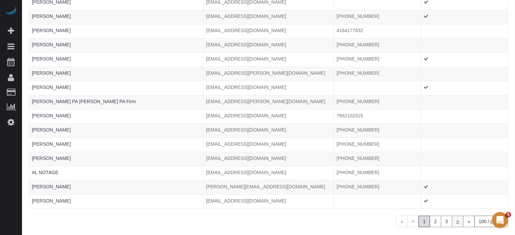
click at [455, 216] on link ">" at bounding box center [458, 222] width 12 height 12
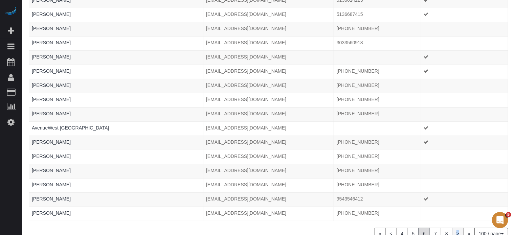
click at [455, 228] on link ">" at bounding box center [458, 234] width 12 height 12
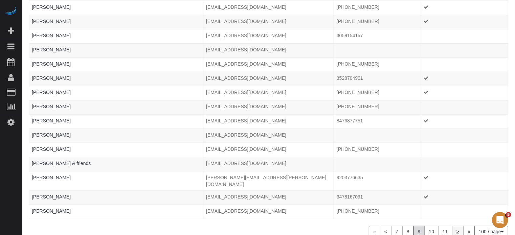
click at [455, 226] on link ">" at bounding box center [458, 232] width 12 height 12
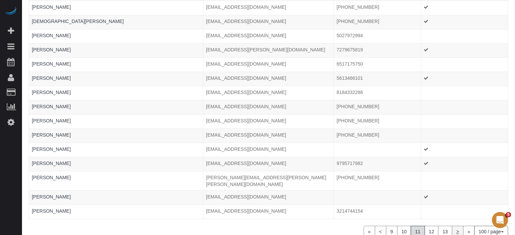
click at [455, 226] on link ">" at bounding box center [458, 232] width 12 height 12
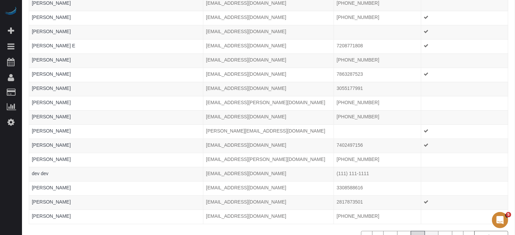
click at [430, 231] on link "16" at bounding box center [432, 237] width 14 height 12
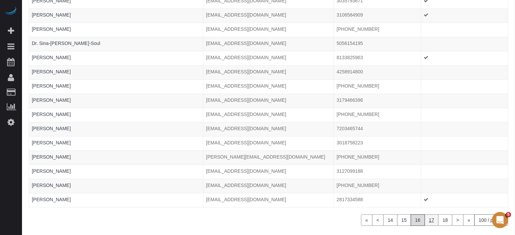
click at [435, 215] on link "17" at bounding box center [432, 221] width 14 height 12
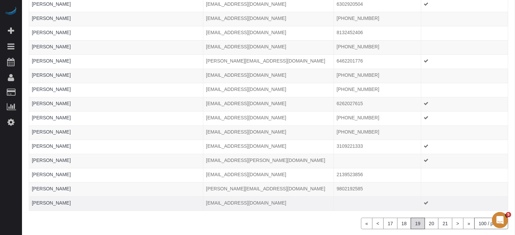
scroll to position [1317, 0]
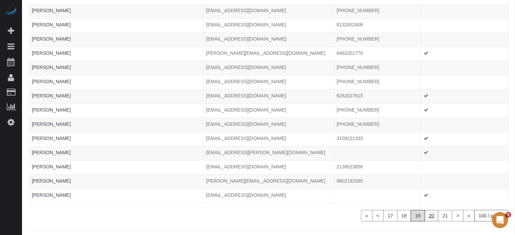
click at [431, 210] on link "20" at bounding box center [432, 216] width 14 height 12
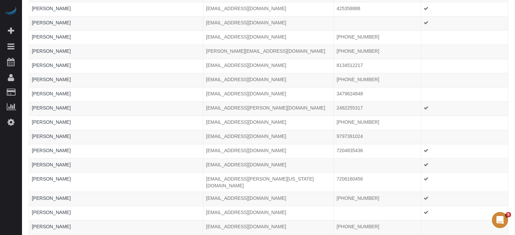
scroll to position [1309, 0]
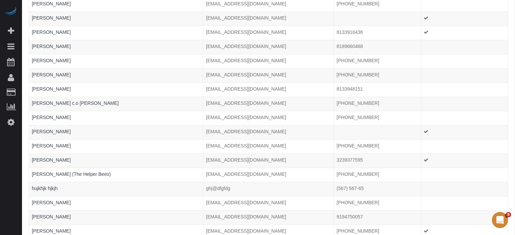
scroll to position [1286, 0]
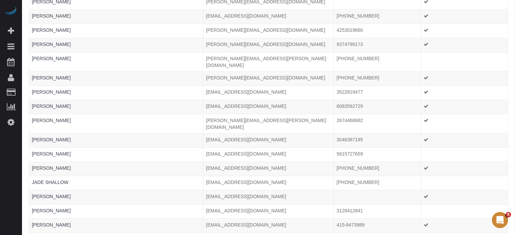
scroll to position [1309, 0]
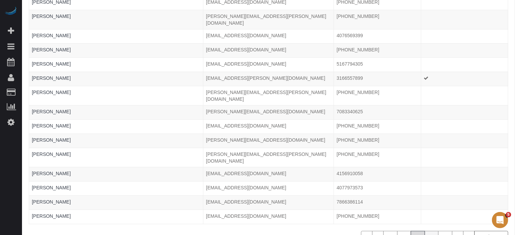
click at [428, 231] on link "24" at bounding box center [432, 237] width 14 height 12
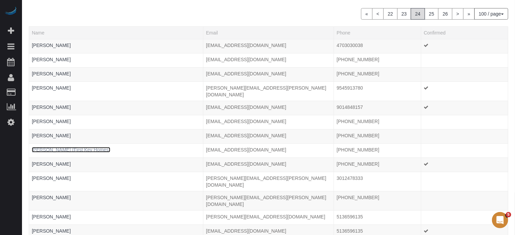
scroll to position [0, 0]
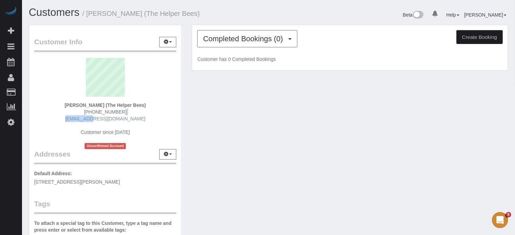
drag, startPoint x: 139, startPoint y: 114, endPoint x: 83, endPoint y: 119, distance: 56.7
click at [83, 119] on div "[PERSON_NAME] (The Helper Bees) [PHONE_NUMBER] [EMAIL_ADDRESS][DOMAIN_NAME] Cus…" at bounding box center [105, 103] width 142 height 91
click at [138, 121] on div "[PERSON_NAME] (The Helper Bees) [PHONE_NUMBER] [EMAIL_ADDRESS][DOMAIN_NAME] Cus…" at bounding box center [105, 103] width 142 height 91
drag, startPoint x: 138, startPoint y: 119, endPoint x: 77, endPoint y: 117, distance: 61.3
click at [77, 117] on div "[PERSON_NAME] (The Helper Bees) [PHONE_NUMBER] [EMAIL_ADDRESS][DOMAIN_NAME] Cus…" at bounding box center [105, 103] width 142 height 91
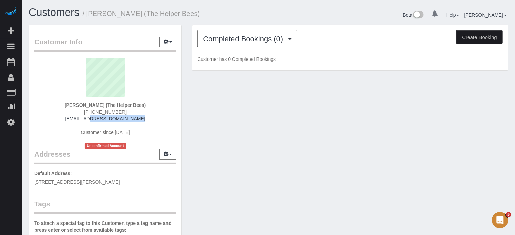
copy link "[EMAIL_ADDRESS][DOMAIN_NAME]"
click at [496, 117] on div "Customer Info Edit Contact Info Send Message Email Preferences Special Sales Ta…" at bounding box center [269, 192] width 490 height 334
click at [234, 28] on div "Completed Bookings (0) Completed Bookings (0) Upcoming Bookings (1) Cancelled B…" at bounding box center [350, 48] width 316 height 46
click at [240, 50] on div "Completed Bookings (0) Completed Bookings (0) Upcoming Bookings (1) Cancelled B…" at bounding box center [350, 48] width 316 height 46
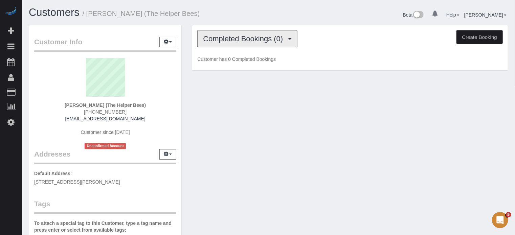
click at [240, 42] on button "Completed Bookings (0)" at bounding box center [247, 38] width 100 height 17
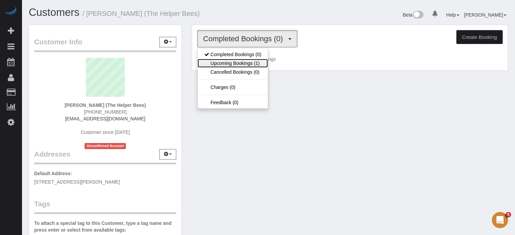
click at [247, 61] on link "Upcoming Bookings (1)" at bounding box center [233, 63] width 70 height 9
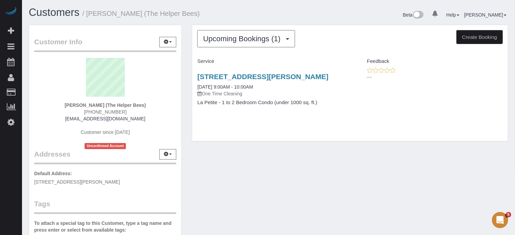
click at [170, 47] on legend "Customer Info Edit Contact Info Send Message Email Preferences Special Sales Ta…" at bounding box center [105, 44] width 142 height 15
click at [170, 43] on button "button" at bounding box center [167, 42] width 17 height 10
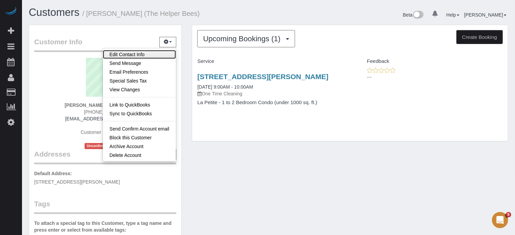
click at [127, 54] on link "Edit Contact Info" at bounding box center [139, 54] width 73 height 9
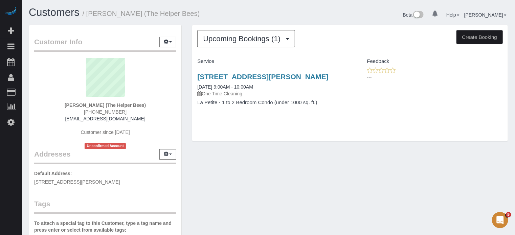
select select "NV"
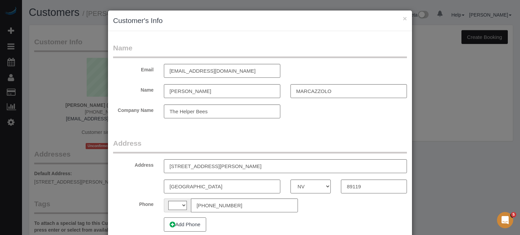
select select "string:US"
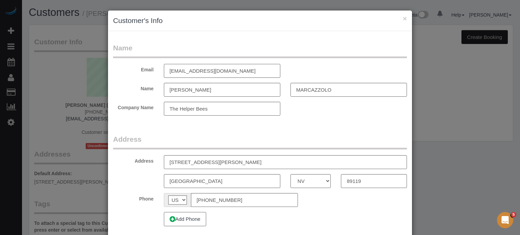
click at [196, 67] on input "msbina421@gmail.com" at bounding box center [222, 71] width 116 height 14
paste input "d"
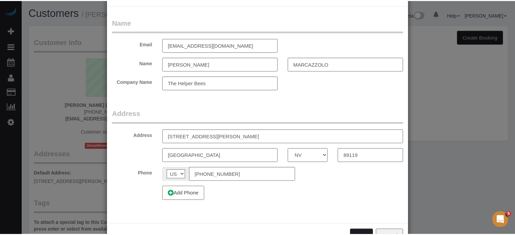
scroll to position [49, 0]
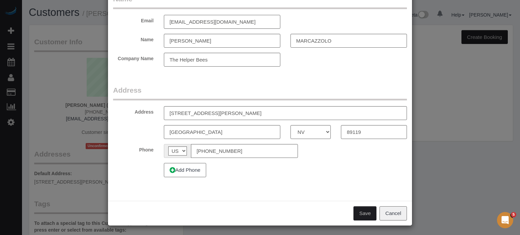
type input "[EMAIL_ADDRESS][DOMAIN_NAME]"
click at [360, 215] on button "Save" at bounding box center [364, 213] width 23 height 14
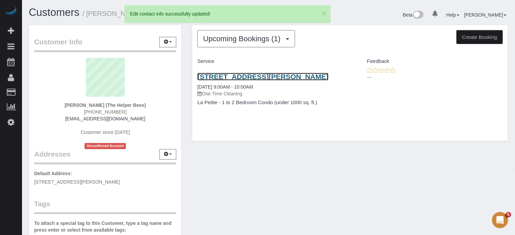
click at [265, 80] on link "4988 Jeffreys St Apt 203, Las Vegas, NV 89119" at bounding box center [262, 77] width 131 height 8
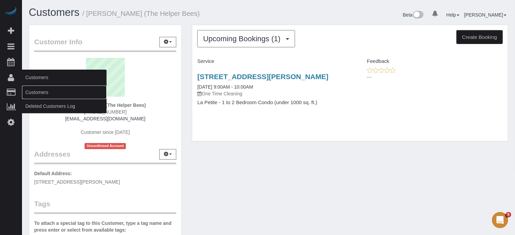
click at [34, 88] on link "Customers" at bounding box center [64, 93] width 85 height 14
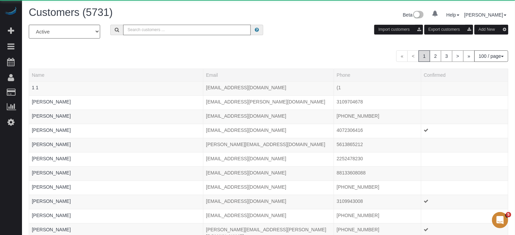
click at [183, 26] on input "text" at bounding box center [187, 30] width 128 height 10
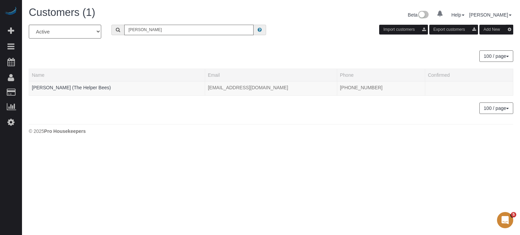
type input "Dagmar Schmidt"
click at [58, 90] on link "Dagmar Schmidt (The Helper Bees)" at bounding box center [71, 87] width 79 height 5
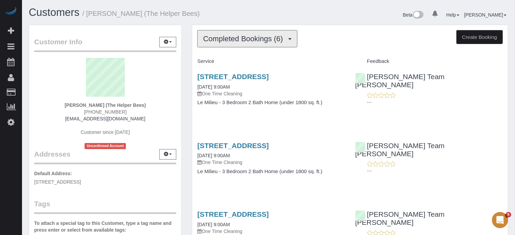
click at [220, 42] on span "Completed Bookings (6)" at bounding box center [244, 39] width 83 height 8
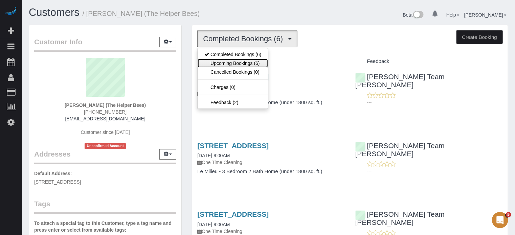
click at [234, 61] on link "Upcoming Bookings (6)" at bounding box center [233, 63] width 70 height 9
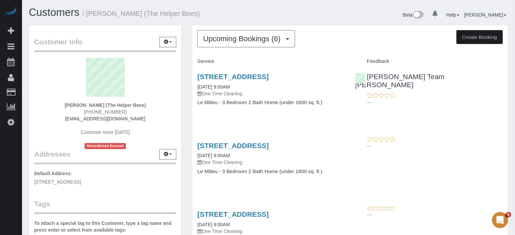
click at [489, 92] on div "---" at bounding box center [429, 99] width 148 height 14
click at [226, 30] on button "Upcoming Bookings (6)" at bounding box center [246, 38] width 98 height 17
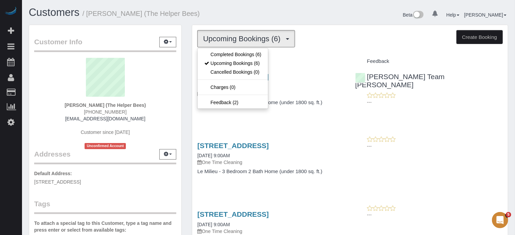
click at [355, 44] on div "Upcoming Bookings (6) Completed Bookings (6) Upcoming Bookings (6) Cancelled Bo…" at bounding box center [350, 38] width 306 height 17
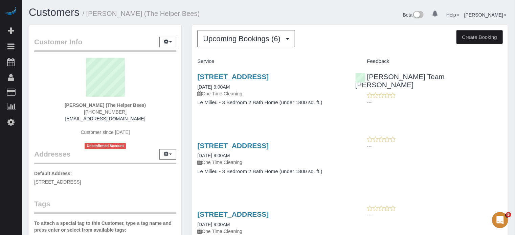
click at [186, 60] on div "Customer Info Edit Contact Info Send Message Email Preferences Special Sales Ta…" at bounding box center [105, 191] width 163 height 332
click at [186, 106] on div "Customer Info Edit Contact Info Send Message Email Preferences Special Sales Ta…" at bounding box center [105, 191] width 163 height 332
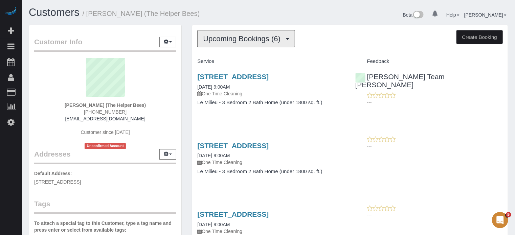
click at [262, 37] on span "Upcoming Bookings (6)" at bounding box center [243, 39] width 81 height 8
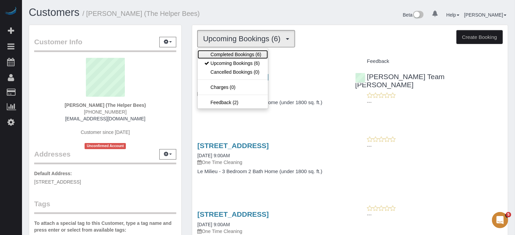
click at [255, 56] on link "Completed Bookings (6)" at bounding box center [233, 54] width 70 height 9
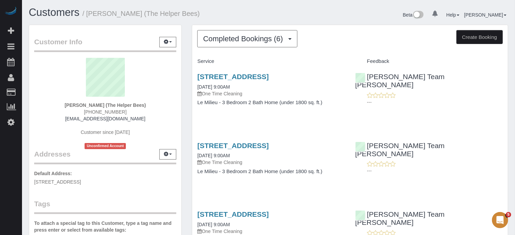
click at [186, 88] on div "Customer Info Edit Contact Info Send Message Email Preferences Special Sales Ta…" at bounding box center [105, 191] width 163 height 332
click at [186, 96] on div "Customer Info Edit Contact Info Send Message Email Preferences Special Sales Ta…" at bounding box center [105, 191] width 163 height 332
drag, startPoint x: 186, startPoint y: 100, endPoint x: 337, endPoint y: 111, distance: 151.6
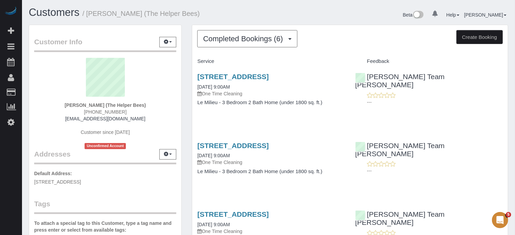
click at [337, 111] on div "18221 N Skyhawk Dr, Surprise, AZ 85374 09/25/2025 9:00AM One Time Cleaning Le M…" at bounding box center [271, 93] width 158 height 52
drag, startPoint x: 337, startPoint y: 108, endPoint x: 191, endPoint y: 77, distance: 149.5
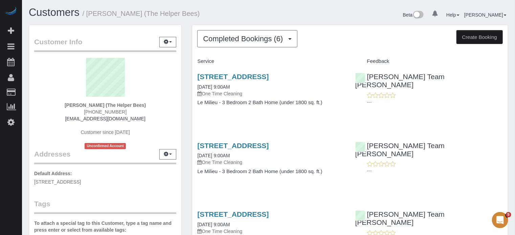
drag, startPoint x: 191, startPoint y: 75, endPoint x: 337, endPoint y: 114, distance: 151.4
click at [337, 114] on div "18221 N Skyhawk Dr, Surprise, AZ 85374 09/25/2025 9:00AM One Time Cleaning Le M…" at bounding box center [271, 93] width 158 height 52
drag, startPoint x: 247, startPoint y: 91, endPoint x: 192, endPoint y: 79, distance: 56.6
click at [192, 79] on div "18221 N Skyhawk Dr, Surprise, AZ 85374 09/25/2025 9:00AM One Time Cleaning Le M…" at bounding box center [271, 93] width 158 height 52
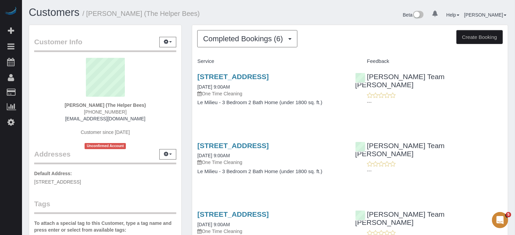
click at [192, 79] on div "18221 N Skyhawk Dr, Surprise, AZ 85374 09/25/2025 9:00AM One Time Cleaning Le M…" at bounding box center [271, 93] width 158 height 52
drag, startPoint x: 192, startPoint y: 75, endPoint x: 330, endPoint y: 104, distance: 140.4
click at [330, 104] on div "18221 N Skyhawk Dr, Surprise, AZ 85374 09/25/2025 9:00AM One Time Cleaning Le M…" at bounding box center [271, 93] width 158 height 52
click at [330, 104] on h4 "Le Milieu - 3 Bedroom 2 Bath Home (under 1800 sq. ft.)" at bounding box center [271, 103] width 148 height 6
drag, startPoint x: 322, startPoint y: 103, endPoint x: 189, endPoint y: 72, distance: 136.0
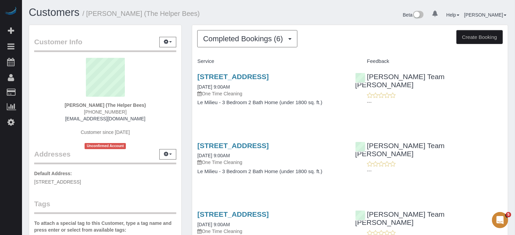
drag, startPoint x: 191, startPoint y: 74, endPoint x: 345, endPoint y: 105, distance: 157.1
click at [345, 105] on div "18221 N Skyhawk Dr, Surprise, AZ 85374 09/25/2025 9:00AM One Time Cleaning Le M…" at bounding box center [271, 93] width 158 height 52
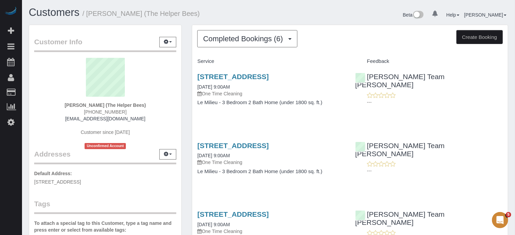
drag, startPoint x: 331, startPoint y: 105, endPoint x: 187, endPoint y: 74, distance: 147.1
drag, startPoint x: 189, startPoint y: 75, endPoint x: 349, endPoint y: 106, distance: 162.1
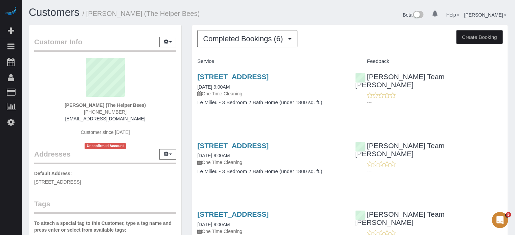
click at [349, 106] on div "18221 N Skyhawk Dr, Surprise, AZ 85374 09/25/2025 9:00AM One Time Cleaning Le M…" at bounding box center [271, 93] width 158 height 52
drag, startPoint x: 333, startPoint y: 106, endPoint x: 197, endPoint y: 76, distance: 139.0
click at [197, 76] on div "18221 N Skyhawk Dr, Surprise, AZ 85374 09/25/2025 9:00AM One Time Cleaning Le M…" at bounding box center [271, 93] width 158 height 52
drag, startPoint x: 190, startPoint y: 74, endPoint x: 197, endPoint y: 75, distance: 6.8
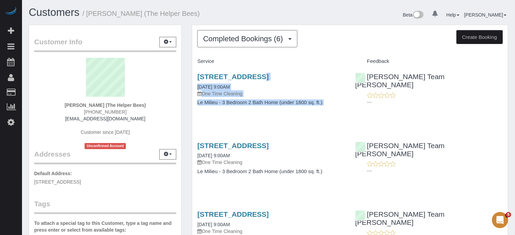
drag, startPoint x: 189, startPoint y: 75, endPoint x: 329, endPoint y: 103, distance: 143.1
click at [329, 103] on h4 "Le Milieu - 3 Bedroom 2 Bath Home (under 1800 sq. ft.)" at bounding box center [271, 103] width 148 height 6
drag, startPoint x: 328, startPoint y: 103, endPoint x: 188, endPoint y: 68, distance: 144.5
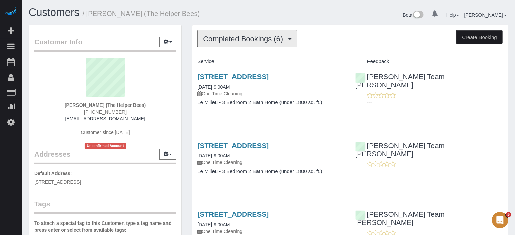
click at [238, 41] on span "Completed Bookings (6)" at bounding box center [244, 39] width 83 height 8
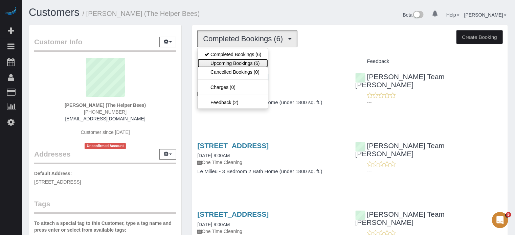
click at [238, 62] on link "Upcoming Bookings (6)" at bounding box center [233, 63] width 70 height 9
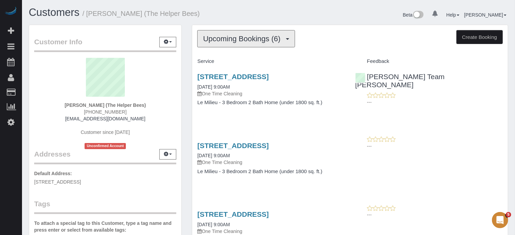
click at [227, 38] on span "Upcoming Bookings (6)" at bounding box center [243, 39] width 81 height 8
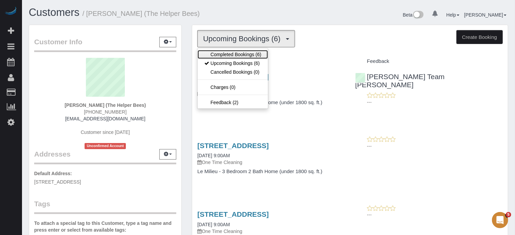
click at [231, 53] on link "Completed Bookings (6)" at bounding box center [233, 54] width 70 height 9
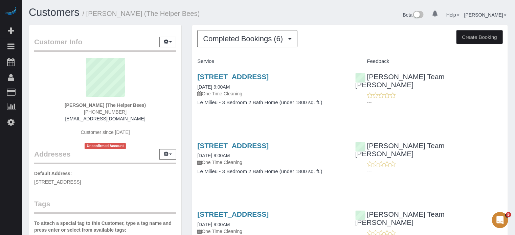
drag, startPoint x: 500, startPoint y: 124, endPoint x: 495, endPoint y: 124, distance: 5.1
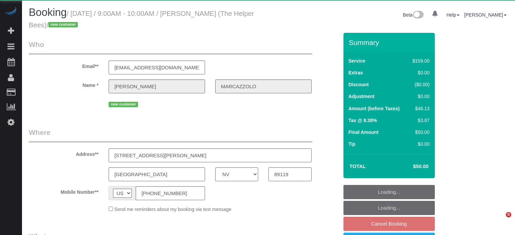
select select "NV"
select select "object:839"
select select "4"
select select "number:9"
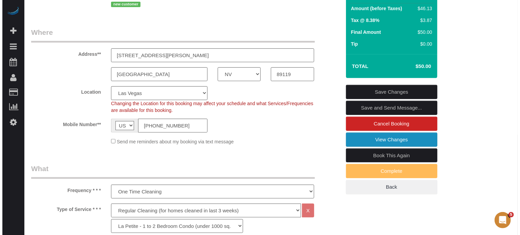
scroll to position [102, 0]
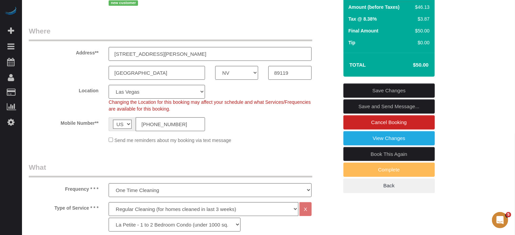
click at [358, 105] on link "Save and Send Message..." at bounding box center [388, 106] width 91 height 14
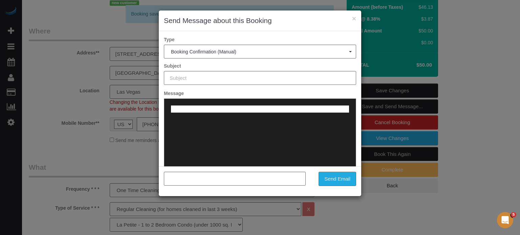
scroll to position [0, 0]
type input "Booking Confirmed!"
type input ""[PERSON_NAME]" <[EMAIL_ADDRESS][DOMAIN_NAME]>"
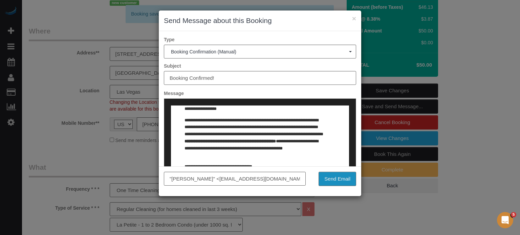
click at [336, 178] on button "Send Email" at bounding box center [337, 179] width 38 height 14
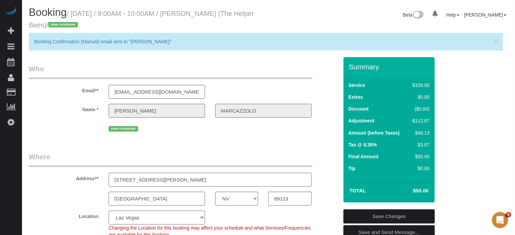
click at [320, 89] on div "Email** [EMAIL_ADDRESS][DOMAIN_NAME]" at bounding box center [184, 81] width 320 height 35
drag, startPoint x: 132, startPoint y: 13, endPoint x: 187, endPoint y: 16, distance: 55.9
click at [187, 16] on small "/ [DATE] / 9:00AM - 10:00AM / [PERSON_NAME] (The Helper Bees) / new customer" at bounding box center [141, 19] width 225 height 19
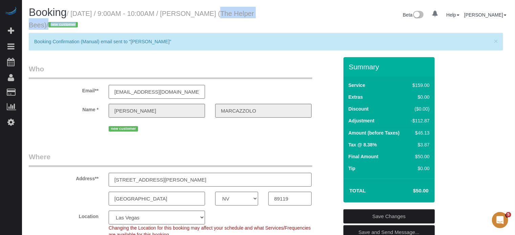
drag, startPoint x: 277, startPoint y: 15, endPoint x: 198, endPoint y: 16, distance: 79.9
click at [198, 16] on div "Booking / [DATE] / 9:00AM - 10:00AM / [PERSON_NAME] (The Helper Bees) / new cus…" at bounding box center [269, 20] width 490 height 26
click at [198, 16] on small "/ [DATE] / 9:00AM - 10:00AM / [PERSON_NAME] (The Helper Bees) / new customer" at bounding box center [141, 19] width 225 height 19
drag, startPoint x: 195, startPoint y: 14, endPoint x: 303, endPoint y: 18, distance: 108.3
click at [303, 18] on div "Booking / [DATE] / 9:00AM - 10:00AM / [PERSON_NAME] (The Helper Bees) / new cus…" at bounding box center [269, 20] width 490 height 26
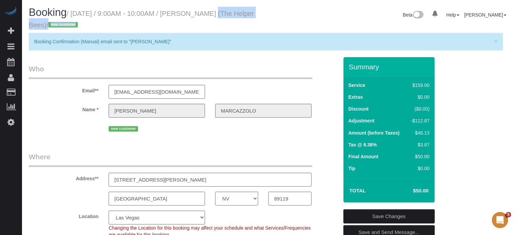
click at [303, 18] on div "Beta 0 Your Notifications You have 0 alerts Help Help Docs Take a Tour Contact …" at bounding box center [391, 16] width 245 height 18
drag, startPoint x: 247, startPoint y: 15, endPoint x: 198, endPoint y: 16, distance: 49.4
click at [198, 16] on h1 "Booking / [DATE] / 9:00AM - 10:00AM / [PERSON_NAME] (The Helper Bees) / new cus…" at bounding box center [146, 18] width 235 height 23
click at [198, 16] on small "/ [DATE] / 9:00AM - 10:00AM / [PERSON_NAME] (The Helper Bees) / new customer" at bounding box center [141, 19] width 225 height 19
click at [326, 71] on div "Email** [EMAIL_ADDRESS][DOMAIN_NAME]" at bounding box center [184, 81] width 320 height 35
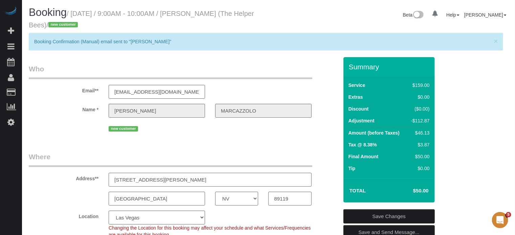
drag, startPoint x: 350, startPoint y: 66, endPoint x: 430, endPoint y: 191, distance: 148.3
click at [430, 191] on div "Summary Service $159.00 Extras $0.00 Discount ($0.00) Adjustment -$112.87 Amoun…" at bounding box center [388, 130] width 91 height 146
click at [430, 191] on td "$50.00" at bounding box center [410, 190] width 41 height 17
drag, startPoint x: 429, startPoint y: 191, endPoint x: 348, endPoint y: 70, distance: 145.8
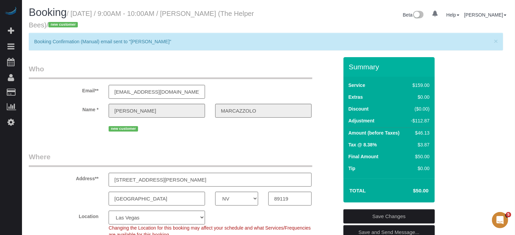
click at [348, 70] on div "Summary Service $159.00 Extras $0.00 Discount ($0.00) Adjustment -$112.87 Amoun…" at bounding box center [388, 130] width 91 height 146
click at [348, 70] on div "Summary" at bounding box center [388, 70] width 91 height 14
drag, startPoint x: 349, startPoint y: 66, endPoint x: 420, endPoint y: 191, distance: 143.7
click at [420, 191] on div "Summary Service $159.00 Extras $0.00 Discount ($0.00) Adjustment -$112.87 Amoun…" at bounding box center [388, 130] width 91 height 146
click at [420, 191] on h4 "$50.00" at bounding box center [411, 191] width 36 height 6
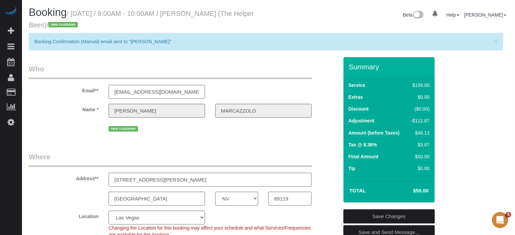
drag, startPoint x: 421, startPoint y: 192, endPoint x: 349, endPoint y: 67, distance: 143.8
click at [349, 67] on div "Summary Service $159.00 Extras $0.00 Discount ($0.00) Adjustment -$112.87 Amoun…" at bounding box center [388, 130] width 91 height 146
click at [349, 67] on h3 "Summary" at bounding box center [390, 67] width 83 height 8
drag, startPoint x: 350, startPoint y: 67, endPoint x: 421, endPoint y: 192, distance: 143.7
click at [421, 192] on div "Summary Service $159.00 Extras $0.00 Discount ($0.00) Adjustment -$112.87 Amoun…" at bounding box center [388, 130] width 91 height 146
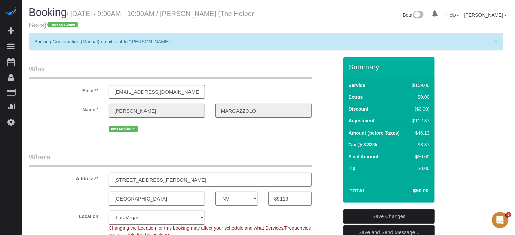
click at [421, 192] on h4 "$50.00" at bounding box center [411, 191] width 36 height 6
drag, startPoint x: 421, startPoint y: 190, endPoint x: 347, endPoint y: 65, distance: 144.9
click at [347, 65] on div "Summary Service $159.00 Extras $0.00 Discount ($0.00) Adjustment -$112.87 Amoun…" at bounding box center [388, 130] width 91 height 146
click at [347, 65] on div "Summary" at bounding box center [388, 70] width 91 height 14
drag, startPoint x: 349, startPoint y: 67, endPoint x: 421, endPoint y: 192, distance: 143.6
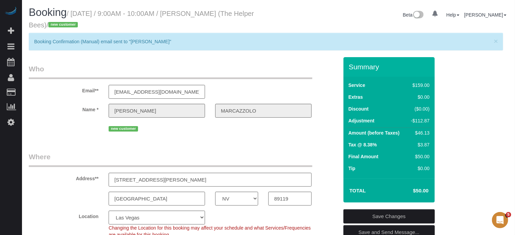
click at [421, 192] on div "Summary Service $159.00 Extras $0.00 Discount ($0.00) Adjustment -$112.87 Amoun…" at bounding box center [388, 130] width 91 height 146
click at [421, 192] on h4 "$50.00" at bounding box center [411, 191] width 36 height 6
drag, startPoint x: 421, startPoint y: 189, endPoint x: 345, endPoint y: 70, distance: 141.3
click at [345, 70] on div "Summary Service $159.00 Extras $0.00 Discount ($0.00) Adjustment -$112.87 Amoun…" at bounding box center [388, 130] width 91 height 146
click at [365, 76] on div "Summary" at bounding box center [388, 70] width 91 height 14
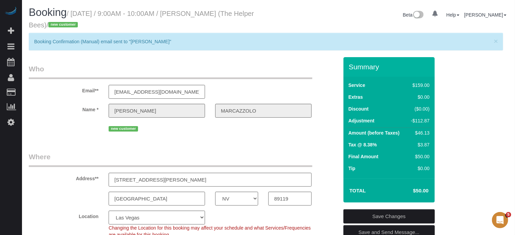
drag, startPoint x: 349, startPoint y: 66, endPoint x: 421, endPoint y: 192, distance: 144.9
click at [421, 192] on div "Summary Service $159.00 Extras $0.00 Discount ($0.00) Adjustment -$112.87 Amoun…" at bounding box center [388, 130] width 91 height 146
click at [360, 57] on div "Summary Service $159.00 Extras $0.00 Discount ($0.00) Adjustment -$112.87 Amoun…" at bounding box center [388, 130] width 91 height 146
click at [349, 65] on h3 "Summary" at bounding box center [390, 67] width 83 height 8
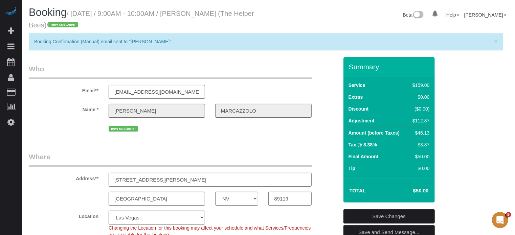
click at [279, 18] on div "Beta 0 Your Notifications You have 0 alerts Help Help Docs Take a Tour Contact …" at bounding box center [391, 16] width 245 height 18
drag, startPoint x: 261, startPoint y: 15, endPoint x: 196, endPoint y: 15, distance: 65.0
click at [196, 15] on div "Booking / [DATE] / 9:00AM - 10:00AM / [PERSON_NAME] (The Helper Bees) / new cus…" at bounding box center [269, 20] width 490 height 26
copy div "[PERSON_NAME] (The Helper Bees) / new customer"
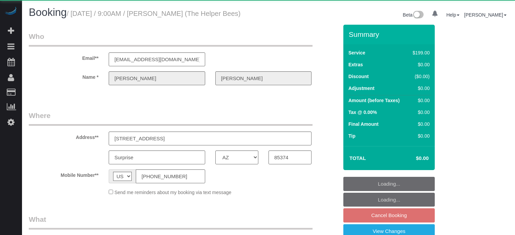
select select "AZ"
select select "object:792"
select select "4"
select select "spot1"
select select "number:9"
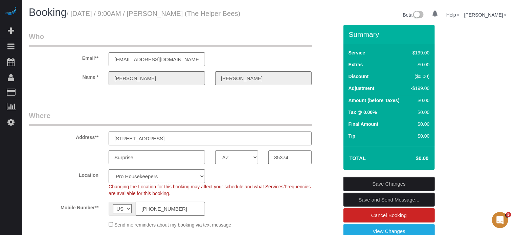
click at [325, 92] on sui-booking-customer "Email** [EMAIL_ADDRESS][DOMAIN_NAME] Name * [GEOGRAPHIC_DATA][PERSON_NAME]" at bounding box center [184, 61] width 310 height 61
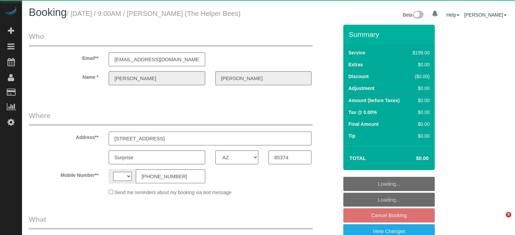
select select "AZ"
select select "object:663"
select select "string:[GEOGRAPHIC_DATA]"
select select "4"
select select "spot1"
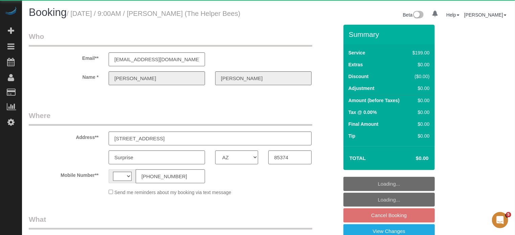
select select "number:9"
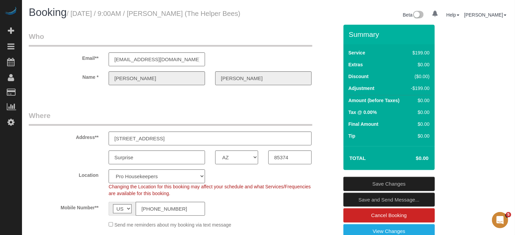
click at [58, 156] on sui-booking-address "Address** [STREET_ADDRESS] Surprise AK AL AR AZ CA CO CT DC DE [GEOGRAPHIC_DATA…" at bounding box center [184, 138] width 310 height 54
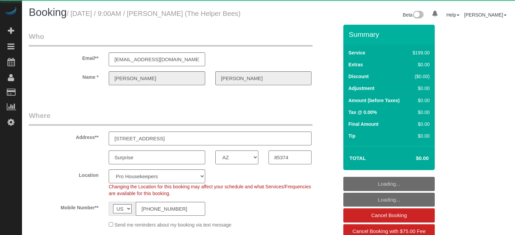
select select "AZ"
select select "object:803"
select select "4"
select select "spot1"
select select "number:9"
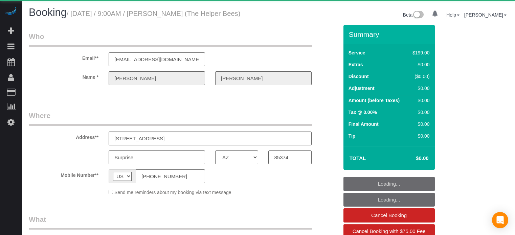
select select "AZ"
select select "number:9"
select select "object:1264"
select select "4"
select select "spot1"
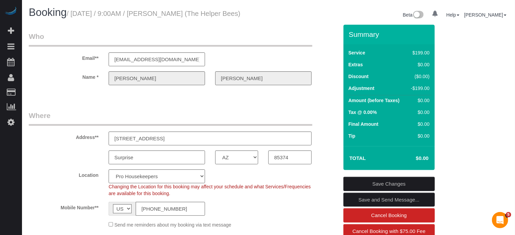
drag, startPoint x: 499, startPoint y: 115, endPoint x: 494, endPoint y: 115, distance: 5.1
click at [336, 66] on div "Email** [EMAIL_ADDRESS][DOMAIN_NAME]" at bounding box center [184, 48] width 320 height 35
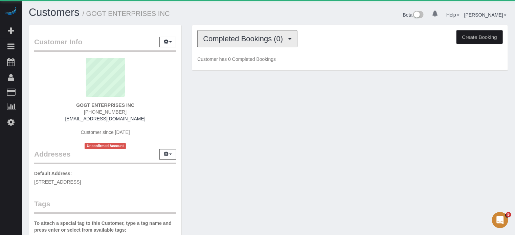
click at [256, 44] on button "Completed Bookings (0)" at bounding box center [247, 38] width 100 height 17
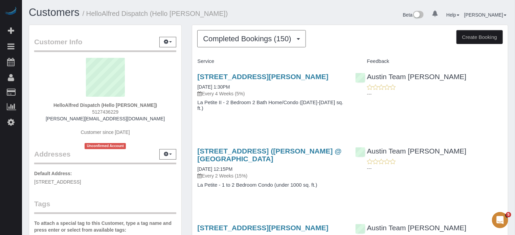
click at [110, 101] on div "HelloAlfred Dispatch (Hello Alfred Austin) 5127436229 austin@helloalfred.com Cu…" at bounding box center [105, 103] width 142 height 91
click at [114, 105] on strong "HelloAlfred Dispatch (Hello Alfred Austin)" at bounding box center [105, 105] width 104 height 5
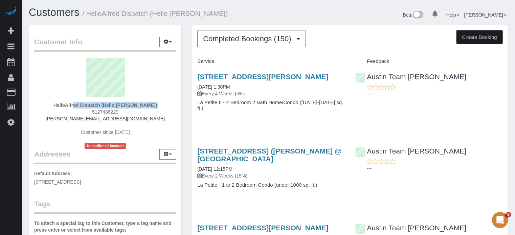
click at [114, 105] on strong "HelloAlfred Dispatch (Hello Alfred Austin)" at bounding box center [105, 105] width 104 height 5
copy div "HelloAlfred Dispatch (Hello Alfred Austin)"
click at [97, 112] on span "5127436229" at bounding box center [105, 111] width 26 height 5
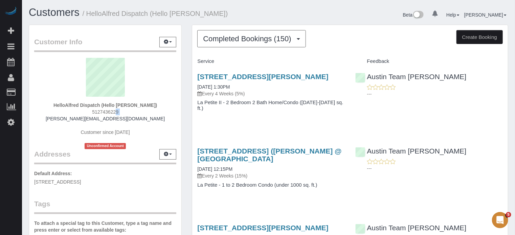
copy div "5127436229"
drag, startPoint x: 150, startPoint y: 104, endPoint x: 109, endPoint y: 104, distance: 40.9
click at [109, 104] on strong "HelloAlfred Dispatch (Hello Alfred Austin)" at bounding box center [105, 105] width 104 height 5
copy strong "Hello Alfred Austin"
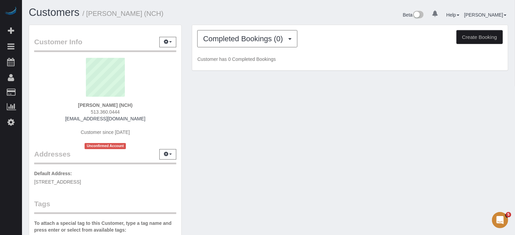
click at [104, 104] on strong "[PERSON_NAME] (NCH)" at bounding box center [105, 105] width 54 height 5
copy div "[PERSON_NAME] (NCH)"
click at [111, 113] on span "513.360.0444" at bounding box center [105, 111] width 29 height 5
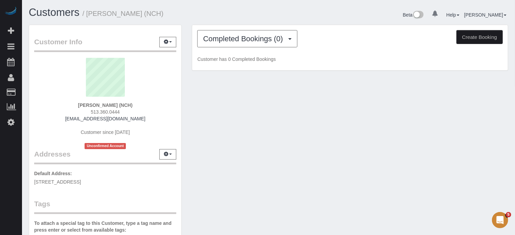
click at [111, 113] on span "513.360.0444" at bounding box center [105, 111] width 29 height 5
copy div "513.360.0444"
click at [126, 105] on strong "[PERSON_NAME] (NCH)" at bounding box center [105, 105] width 54 height 5
drag, startPoint x: 126, startPoint y: 105, endPoint x: 117, endPoint y: 104, distance: 8.9
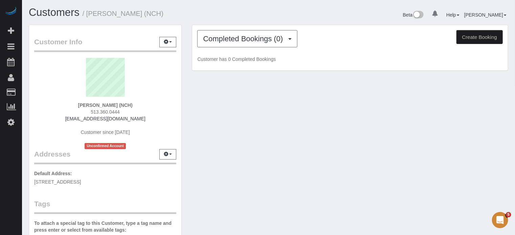
click at [117, 104] on strong "[PERSON_NAME] (NCH)" at bounding box center [105, 105] width 54 height 5
click at [149, 118] on div "[PERSON_NAME] (NCH) 513.360.0444 [EMAIL_ADDRESS][DOMAIN_NAME] Customer since [D…" at bounding box center [105, 103] width 142 height 91
drag, startPoint x: 152, startPoint y: 118, endPoint x: 84, endPoint y: 120, distance: 68.1
click at [84, 120] on div "[PERSON_NAME] (NCH) 513.360.0444 [EMAIL_ADDRESS][DOMAIN_NAME] Customer since [D…" at bounding box center [105, 103] width 142 height 91
copy link "[DOMAIN_NAME]"
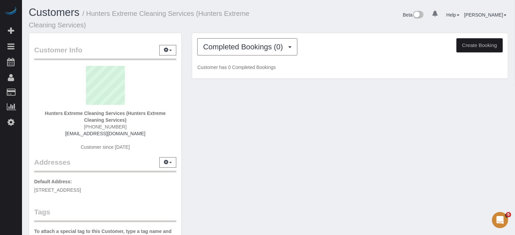
click at [112, 113] on strong "Hunters Extreme Cleaning Services (Hunters Extreme Cleaning Services)" at bounding box center [105, 117] width 121 height 12
copy div "Hunters Extreme Cleaning Services (Hunters Extreme Cleaning Services)"
click at [114, 125] on span "(253) 239-8719" at bounding box center [105, 126] width 43 height 5
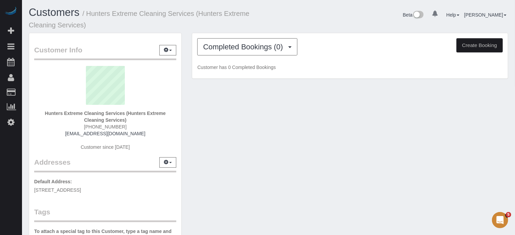
click at [114, 125] on span "(253) 239-8719" at bounding box center [105, 126] width 43 height 5
copy div "(253) 239-8719"
drag, startPoint x: 154, startPoint y: 132, endPoint x: 58, endPoint y: 136, distance: 95.8
click at [58, 136] on div "Hunters Extreme Cleaning Services (Hunters Extreme Cleaning Services) (253) 239…" at bounding box center [105, 111] width 142 height 91
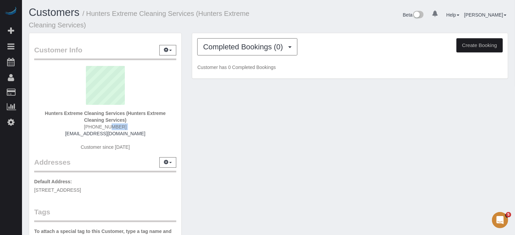
copy link "cleaningserviceshuntersextreme@gmail.com"
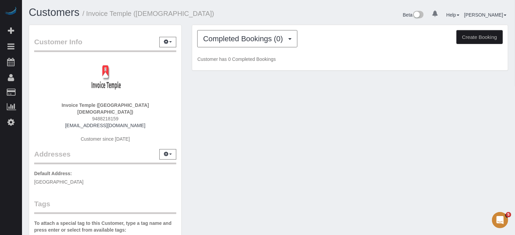
click at [115, 105] on strong "Invoice Temple ([GEOGRAPHIC_DATA][DEMOGRAPHIC_DATA])" at bounding box center [105, 109] width 87 height 12
copy div "Invoice Temple ([GEOGRAPHIC_DATA][DEMOGRAPHIC_DATA])"
click at [110, 116] on span "9488218159" at bounding box center [105, 118] width 26 height 5
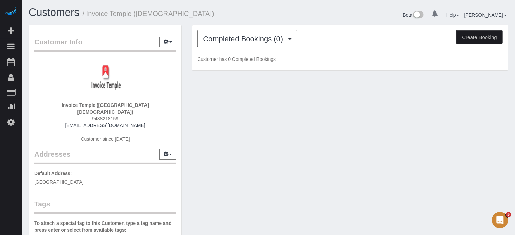
click at [110, 116] on span "9488218159" at bounding box center [105, 118] width 26 height 5
copy div "9488218159"
drag, startPoint x: 139, startPoint y: 106, endPoint x: 106, endPoint y: 104, distance: 33.2
click at [106, 104] on strong "Invoice Temple ([GEOGRAPHIC_DATA][DEMOGRAPHIC_DATA])" at bounding box center [105, 109] width 87 height 12
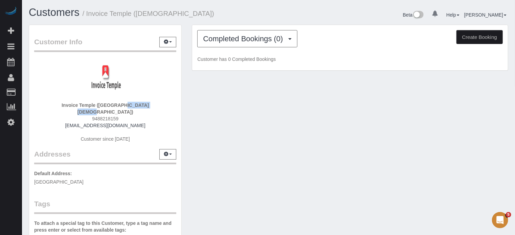
copy strong "Invoice Temple"
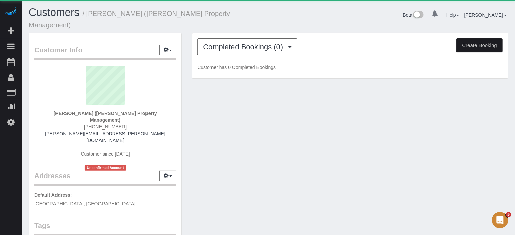
click at [134, 111] on strong "[PERSON_NAME] ([PERSON_NAME] Property Management)" at bounding box center [105, 117] width 103 height 12
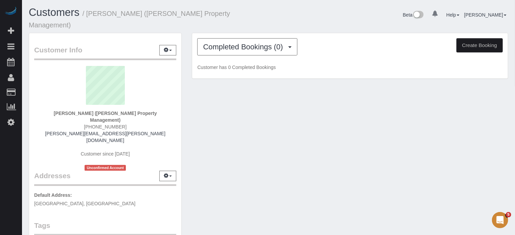
click at [134, 111] on strong "[PERSON_NAME] ([PERSON_NAME] Property Management)" at bounding box center [105, 117] width 103 height 12
click at [134, 111] on strong "Ivan Becerra (LongStreet Property Management)" at bounding box center [105, 117] width 103 height 12
copy div "Ivan Becerra (LongStreet Property Management)"
click at [112, 124] on span "(971) 350-1875" at bounding box center [105, 126] width 43 height 5
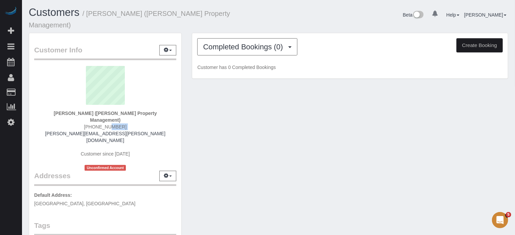
click at [112, 124] on span "(971) 350-1875" at bounding box center [105, 126] width 43 height 5
copy div "(971) 350-1875"
drag, startPoint x: 145, startPoint y: 119, endPoint x: 102, endPoint y: 118, distance: 43.0
click at [102, 118] on div "Ivan Becerra (LongStreet Property Management) (971) 350-1875 ivan.becerra@longs…" at bounding box center [105, 118] width 142 height 105
copy link "longstreetpm.com"
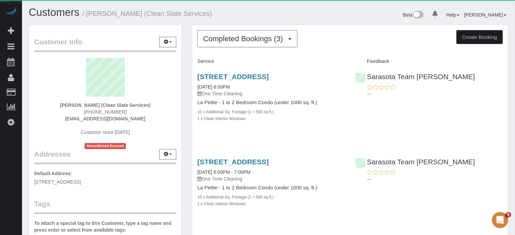
click at [134, 105] on strong "[PERSON_NAME] (Clean Slate Services)" at bounding box center [105, 105] width 91 height 5
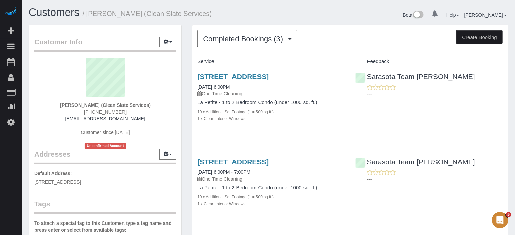
click at [134, 105] on strong "Jake Romeo (Clean Slate Services)" at bounding box center [105, 105] width 91 height 5
copy div "Jake Romeo (Clean Slate Services)"
click at [116, 110] on span "(813) 363-3023" at bounding box center [105, 111] width 43 height 5
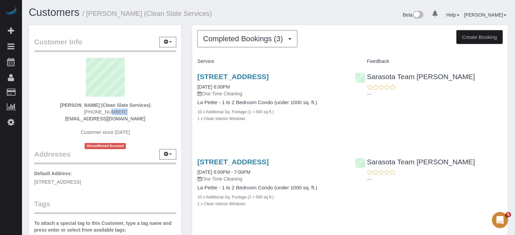
click at [116, 110] on span "(813) 363-3023" at bounding box center [105, 111] width 43 height 5
copy div "(813) 363-3023"
drag, startPoint x: 144, startPoint y: 117, endPoint x: 84, endPoint y: 120, distance: 59.9
click at [84, 120] on div "Jake Romeo (Clean Slate Services) (813) 363-3023 help@cleanslatecommercial.com …" at bounding box center [105, 103] width 142 height 91
copy link "cleanslatecommercial.com"
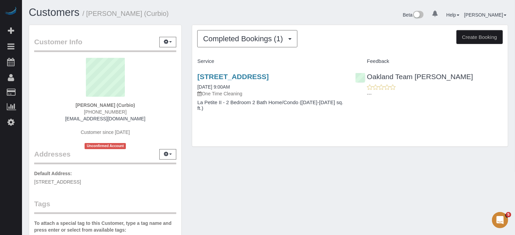
click at [103, 107] on strong "[PERSON_NAME] (Curbio)" at bounding box center [105, 105] width 60 height 5
copy div "[PERSON_NAME] (Curbio)"
click at [105, 113] on span "[PHONE_NUMBER]" at bounding box center [105, 111] width 43 height 5
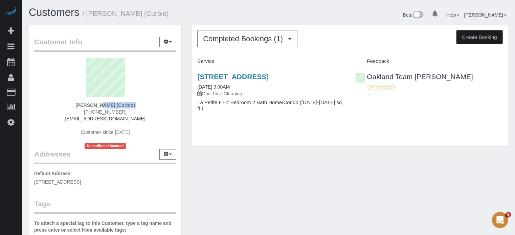
click at [105, 113] on span "[PHONE_NUMBER]" at bounding box center [105, 111] width 43 height 5
copy div "[PHONE_NUMBER]"
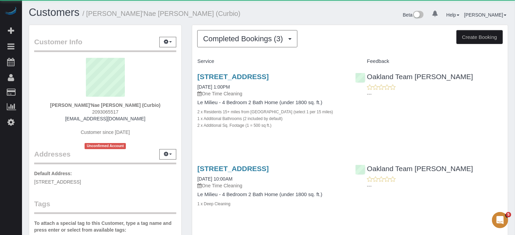
click at [118, 105] on strong "[PERSON_NAME]'Nae [PERSON_NAME] (Curbio)" at bounding box center [105, 105] width 110 height 5
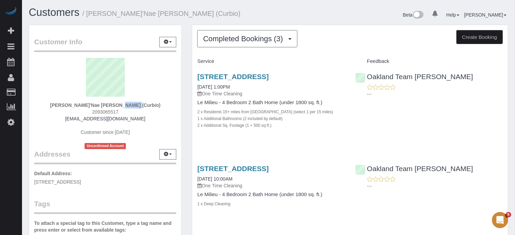
click at [118, 105] on strong "[PERSON_NAME]'Nae [PERSON_NAME] (Curbio)" at bounding box center [105, 105] width 110 height 5
copy div "[PERSON_NAME]'Nae [PERSON_NAME] (Curbio)"
click at [109, 112] on span "2093065517" at bounding box center [105, 111] width 26 height 5
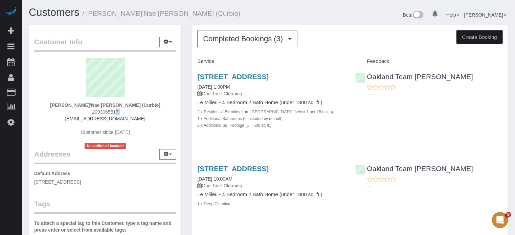
click at [109, 112] on span "2093065517" at bounding box center [105, 111] width 26 height 5
copy div "2093065517"
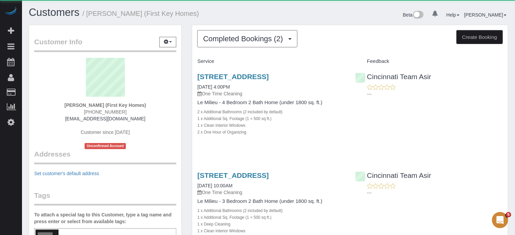
click at [115, 106] on strong "[PERSON_NAME] (First Key Homes)" at bounding box center [106, 105] width 82 height 5
click at [115, 106] on strong "Jason Barger (First Key Homes)" at bounding box center [106, 105] width 82 height 5
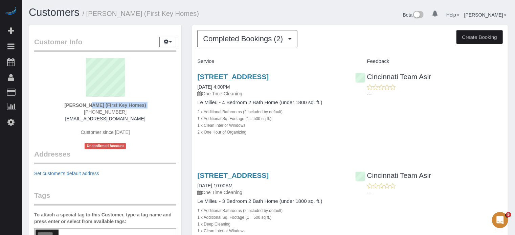
copy div "Jason Barger (First Key Homes)"
click at [110, 112] on span "(937) 657-7225" at bounding box center [105, 111] width 43 height 5
copy div "(937) 657-7225"
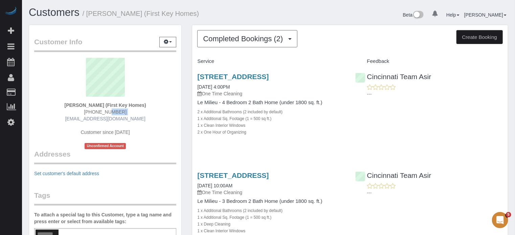
drag, startPoint x: 142, startPoint y: 119, endPoint x: 98, endPoint y: 120, distance: 44.0
click at [98, 120] on div "Jason Barger (First Key Homes) (937) 657-7225 jisenbarger@firstkeyhomes.com Cus…" at bounding box center [105, 103] width 142 height 91
copy link "firstkeyhomes.com"
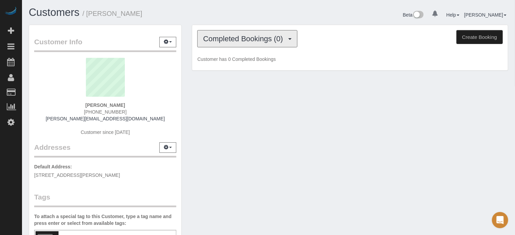
click at [232, 43] on button "Completed Bookings (0)" at bounding box center [247, 38] width 100 height 17
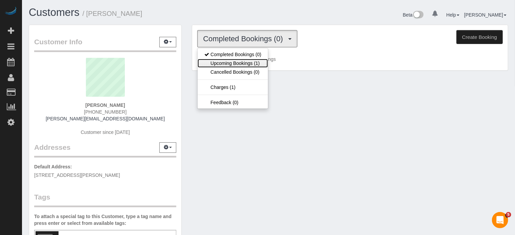
click at [237, 63] on link "Upcoming Bookings (1)" at bounding box center [233, 63] width 70 height 9
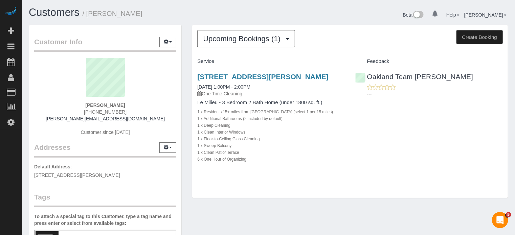
click at [187, 42] on div "Upcoming Bookings (1) Completed Bookings (0) Upcoming Bookings (1) Cancelled Bo…" at bounding box center [350, 115] width 327 height 181
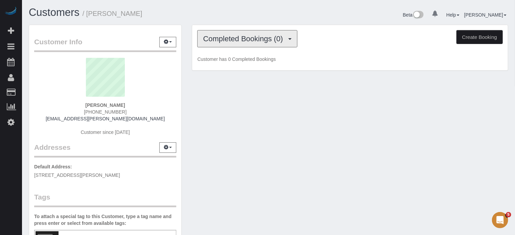
click at [231, 45] on button "Completed Bookings (0)" at bounding box center [247, 38] width 100 height 17
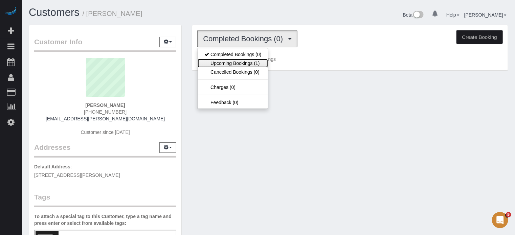
click at [232, 62] on link "Upcoming Bookings (1)" at bounding box center [233, 63] width 70 height 9
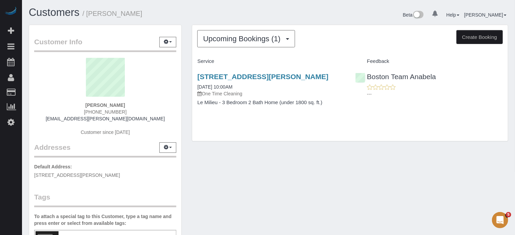
click at [439, 161] on div "Customer Info Edit Contact Info Send Message Email Preferences Special Sales Ta…" at bounding box center [269, 187] width 490 height 325
click at [185, 101] on div "Customer Info Edit Contact Info Send Message Email Preferences Special Sales Ta…" at bounding box center [105, 187] width 163 height 325
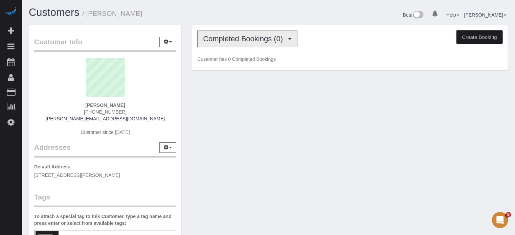
click at [240, 47] on div "Completed Bookings (0) Completed Bookings (0) Upcoming Bookings (1) Cancelled B…" at bounding box center [350, 48] width 316 height 46
click at [113, 111] on span "[PHONE_NUMBER]" at bounding box center [105, 111] width 43 height 5
click at [250, 44] on button "Completed Bookings (0)" at bounding box center [247, 38] width 100 height 17
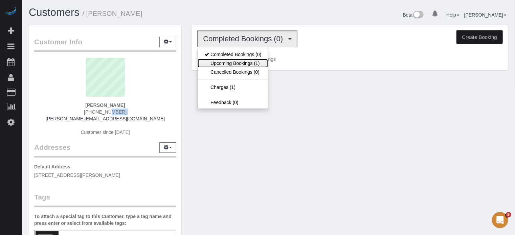
click at [244, 61] on link "Upcoming Bookings (1)" at bounding box center [233, 63] width 70 height 9
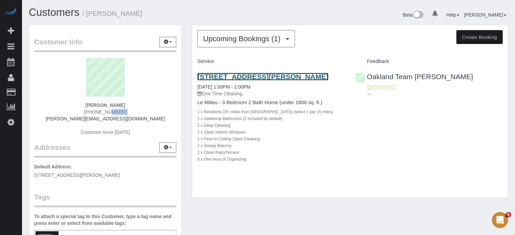
click at [248, 75] on link "16433 Gledhill St, North Hills, CA 91343" at bounding box center [262, 77] width 131 height 8
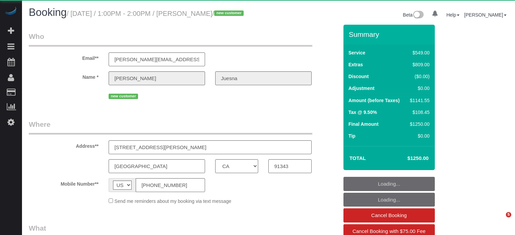
select select "CA"
select select "number:9"
select select "object:840"
select select "7"
select select "spot1"
